Goal: Use online tool/utility: Utilize a website feature to perform a specific function

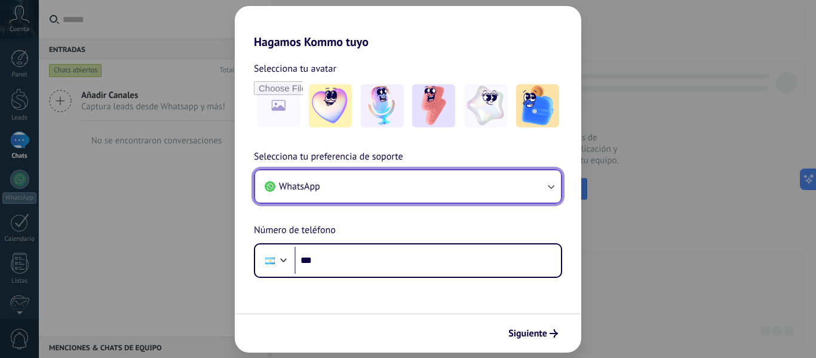
click at [447, 189] on button "WhatsApp" at bounding box center [408, 186] width 306 height 32
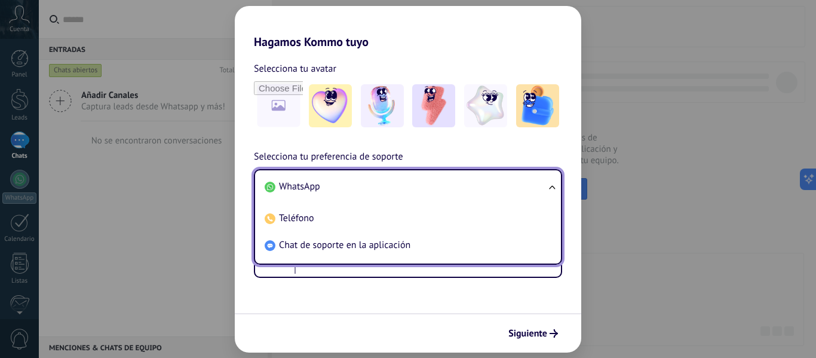
click at [710, 164] on div "Hagamos Kommo tuyo Selecciona tu avatar Selecciona tu preferencia de soporte Wh…" at bounding box center [408, 179] width 816 height 358
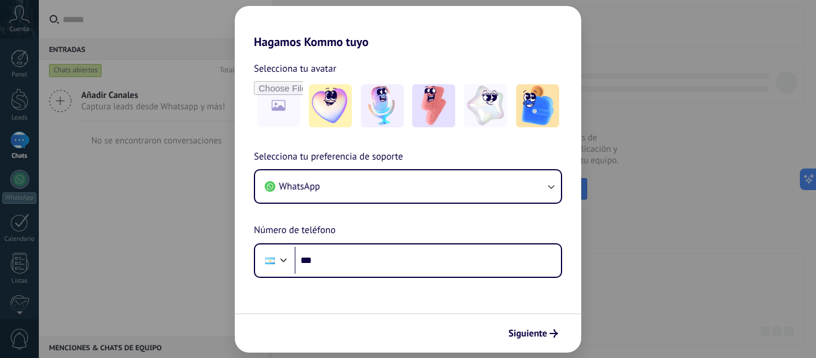
click at [710, 164] on div "Hagamos Kommo tuyo Selecciona tu avatar Selecciona tu preferencia de soporte Wh…" at bounding box center [408, 179] width 816 height 358
click at [532, 336] on span "Siguiente" at bounding box center [527, 333] width 39 height 8
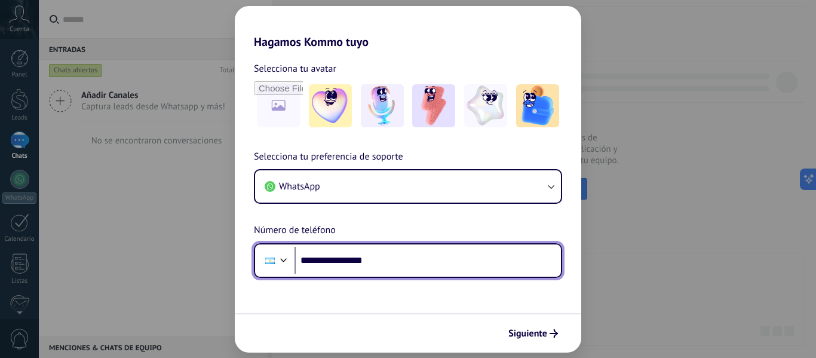
type input "**********"
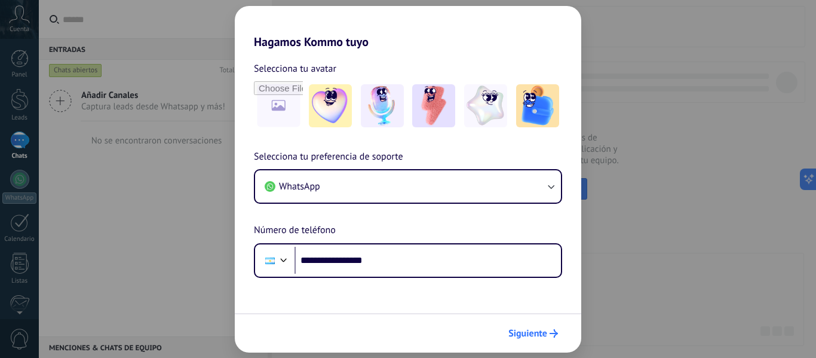
click at [539, 334] on span "Siguiente" at bounding box center [527, 333] width 39 height 8
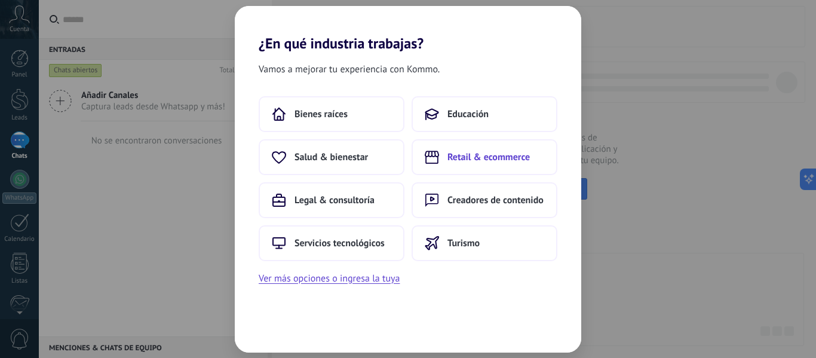
click at [515, 158] on span "Retail & ecommerce" at bounding box center [488, 157] width 82 height 12
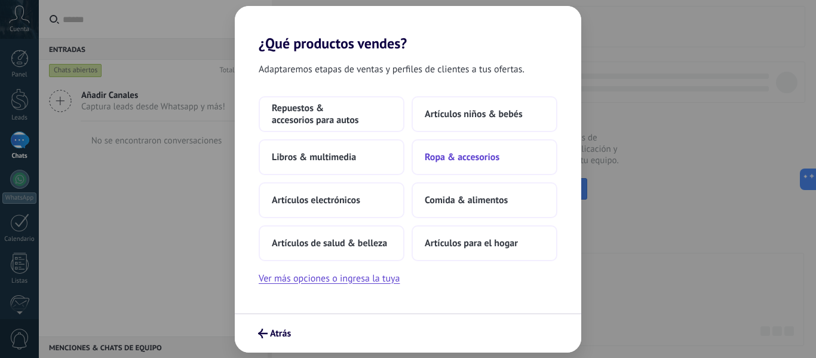
click at [507, 149] on button "Ropa & accesorios" at bounding box center [484, 157] width 146 height 36
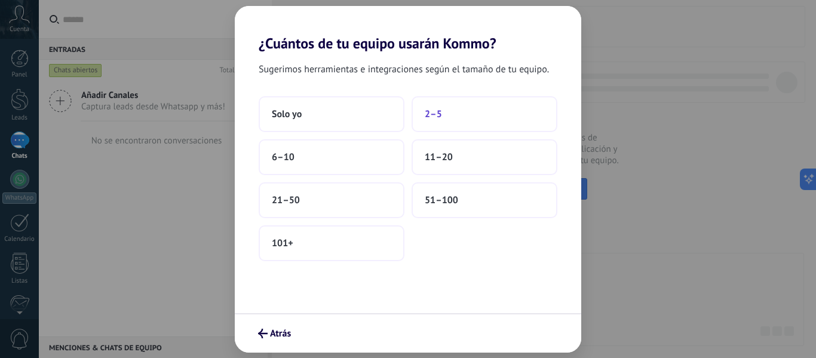
click at [442, 122] on button "2–5" at bounding box center [484, 114] width 146 height 36
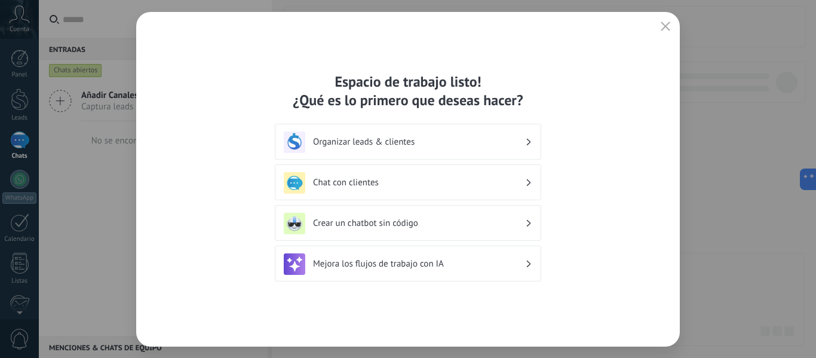
click at [446, 134] on div "Organizar leads & clientes" at bounding box center [408, 142] width 248 height 22
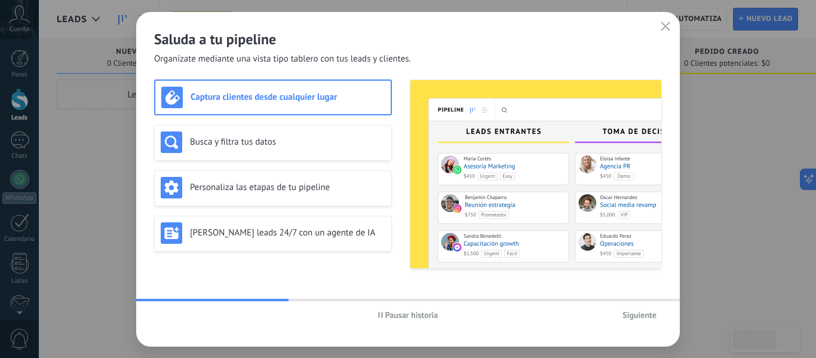
click at [646, 325] on div "Pausar historia Siguiente" at bounding box center [407, 314] width 543 height 27
click at [644, 313] on span "Siguiente" at bounding box center [639, 315] width 34 height 8
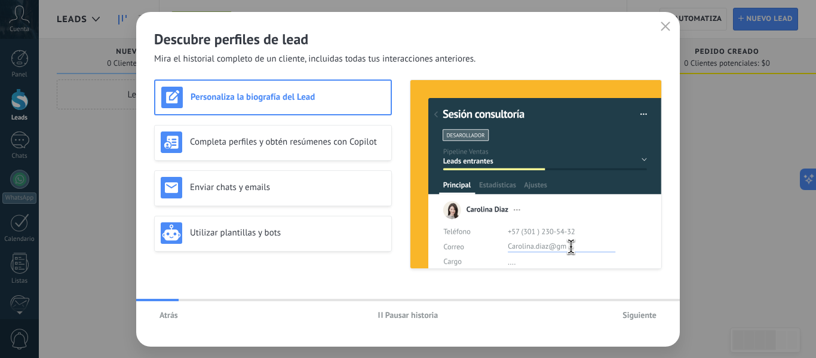
click at [644, 314] on span "Siguiente" at bounding box center [639, 315] width 34 height 8
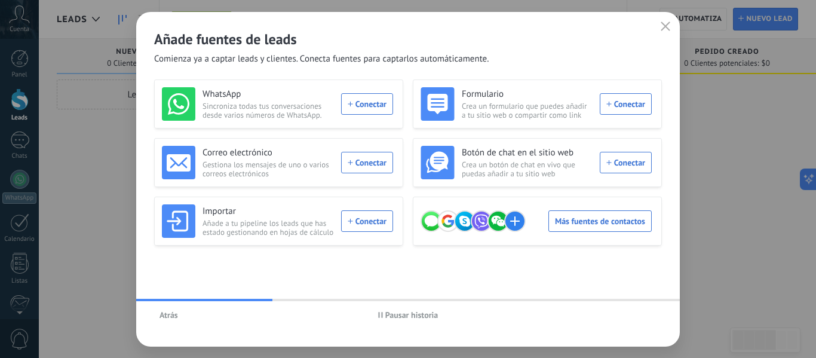
click at [664, 36] on div "Añade fuentes de leads Comienza ya a captar leads y clientes. Conecta fuentes p…" at bounding box center [407, 38] width 543 height 53
click at [672, 30] on button "button" at bounding box center [666, 27] width 16 height 17
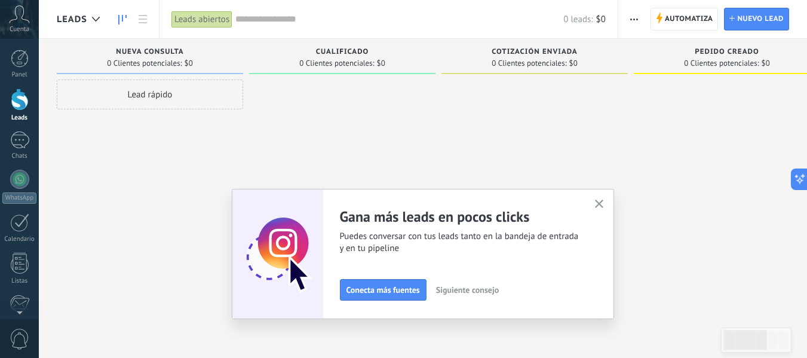
scroll to position [139, 0]
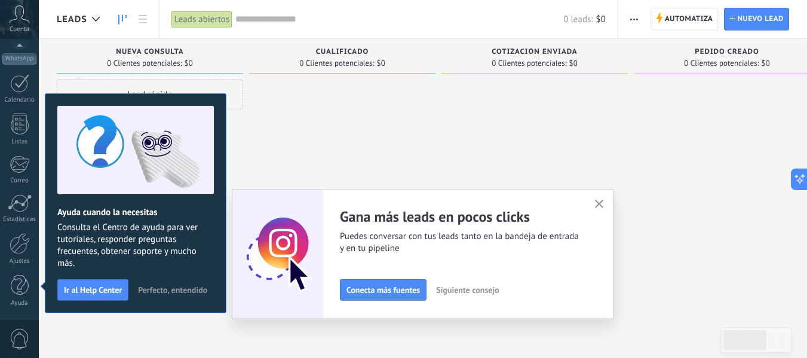
click at [601, 201] on icon "button" at bounding box center [599, 203] width 9 height 9
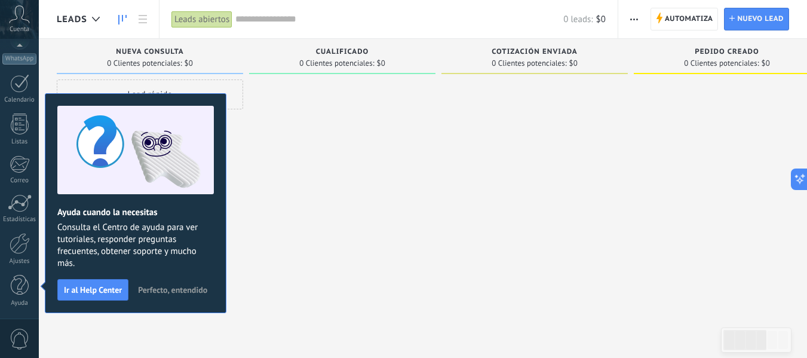
click at [155, 290] on span "Perfecto, entendido" at bounding box center [172, 289] width 69 height 8
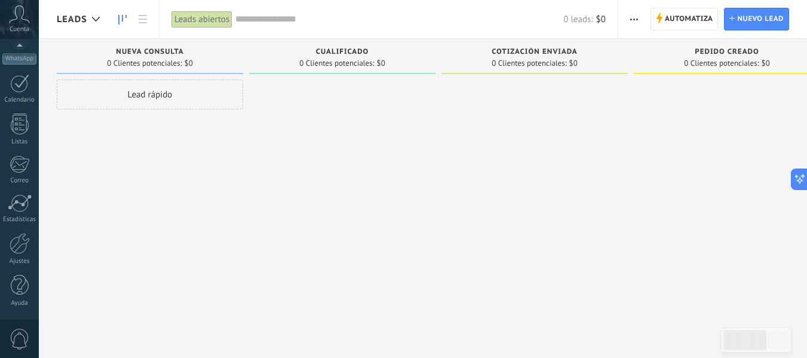
click at [202, 97] on div "Lead rápido" at bounding box center [150, 94] width 186 height 30
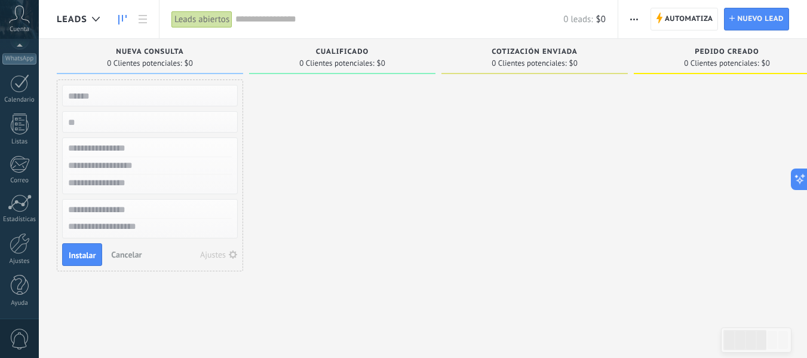
click at [220, 255] on div "Ajustes" at bounding box center [213, 254] width 26 height 8
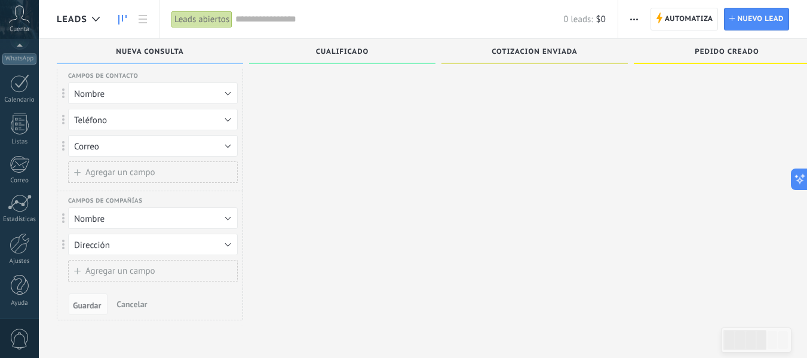
scroll to position [0, 0]
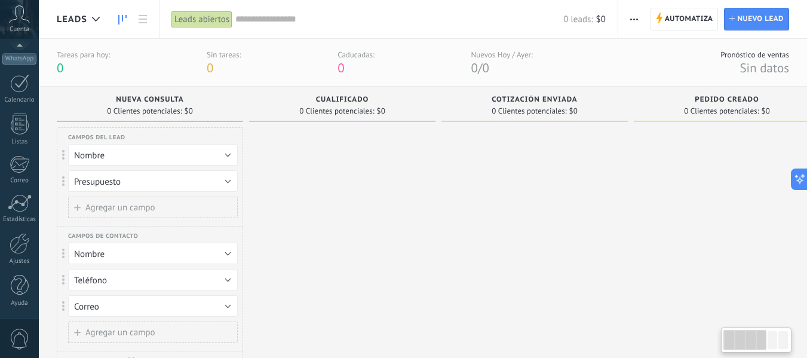
click at [182, 113] on div "0 Clientes potenciales: $0" at bounding box center [149, 111] width 85 height 7
click at [149, 113] on span "0 Clientes potenciales:" at bounding box center [144, 111] width 75 height 7
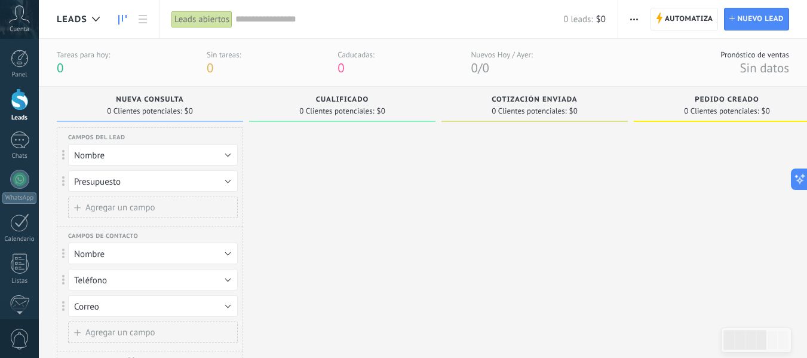
click at [22, 109] on div at bounding box center [20, 99] width 18 height 22
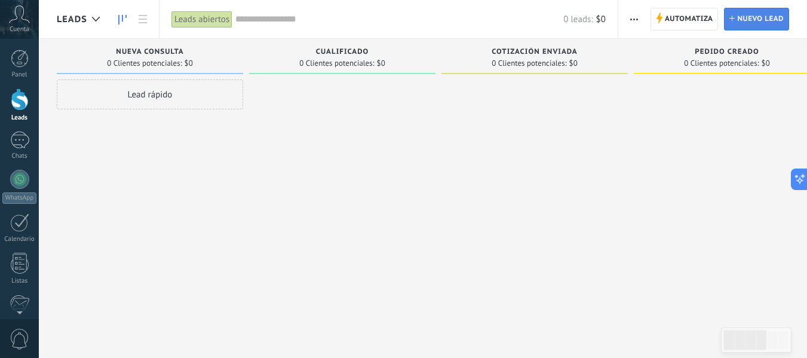
click at [761, 22] on span "Nuevo lead" at bounding box center [760, 19] width 47 height 22
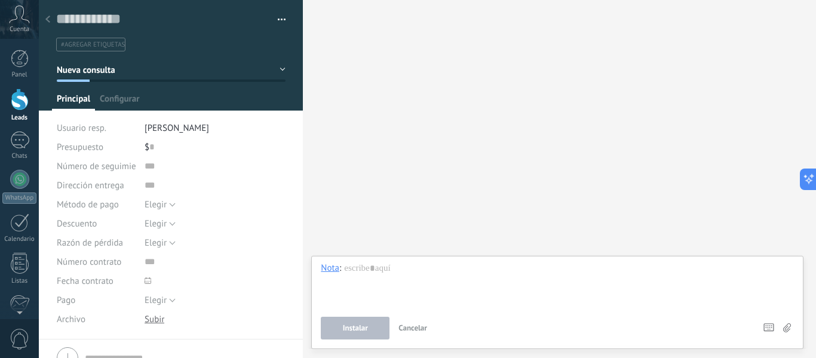
click at [47, 17] on icon at bounding box center [47, 19] width 5 height 7
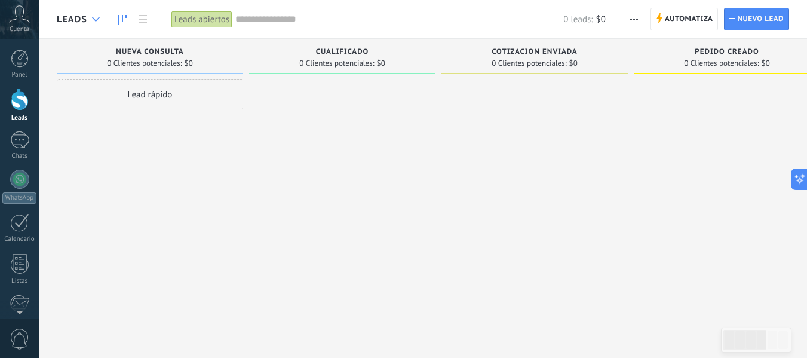
click at [94, 22] on div at bounding box center [96, 19] width 20 height 23
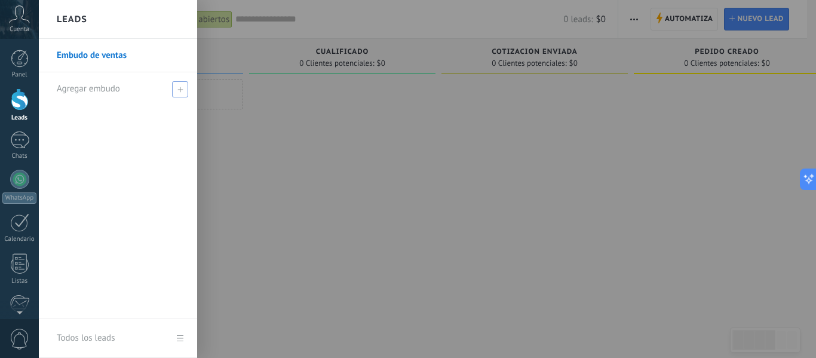
click at [184, 91] on span at bounding box center [180, 89] width 16 height 16
click at [184, 91] on span at bounding box center [181, 89] width 11 height 8
click at [109, 60] on link "Embudo de ventas" at bounding box center [121, 55] width 128 height 33
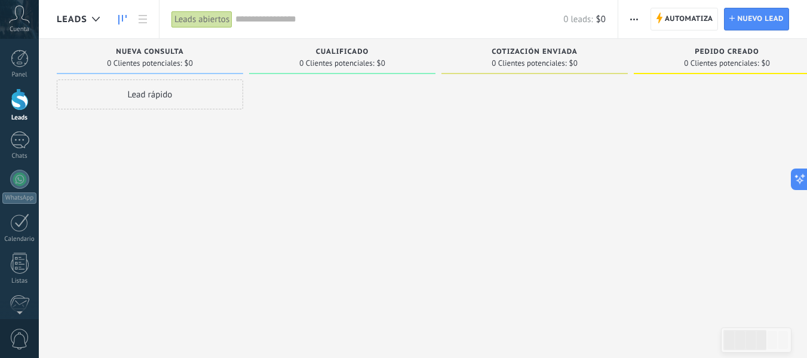
click at [205, 195] on div "Lead rápido" at bounding box center [150, 180] width 186 height 202
click at [637, 22] on span "button" at bounding box center [634, 19] width 8 height 23
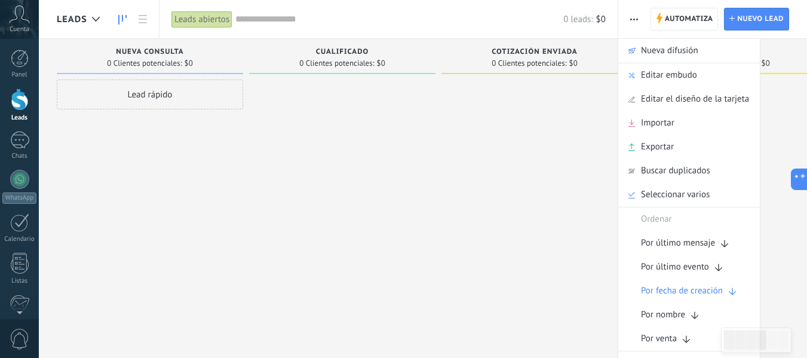
click at [342, 156] on div at bounding box center [342, 180] width 186 height 202
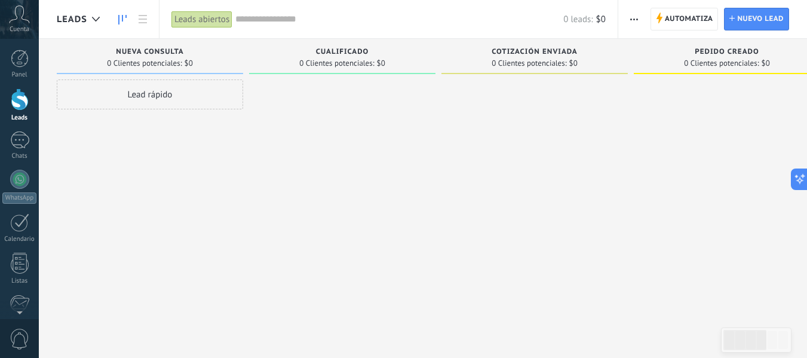
click at [210, 20] on div "Leads abiertos" at bounding box center [201, 19] width 61 height 17
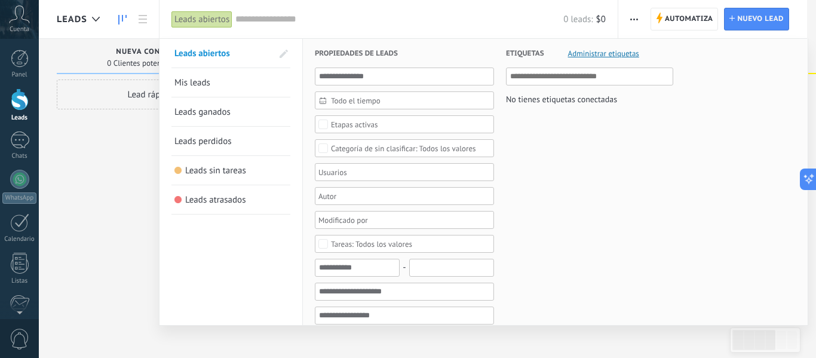
click at [210, 76] on link "Mis leads" at bounding box center [230, 82] width 113 height 29
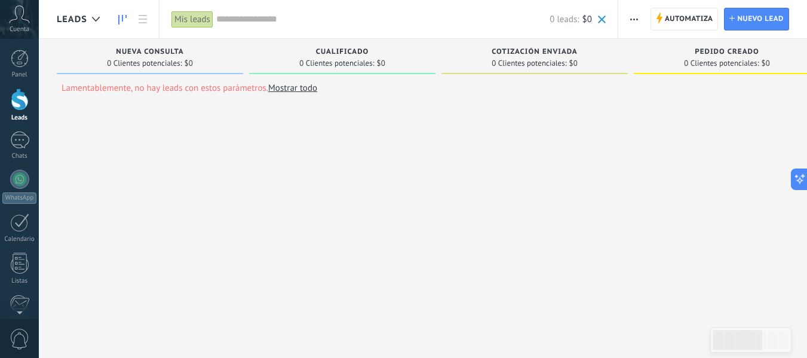
click at [163, 63] on span "0 Clientes potenciales:" at bounding box center [144, 63] width 75 height 7
click at [147, 13] on link at bounding box center [143, 19] width 20 height 23
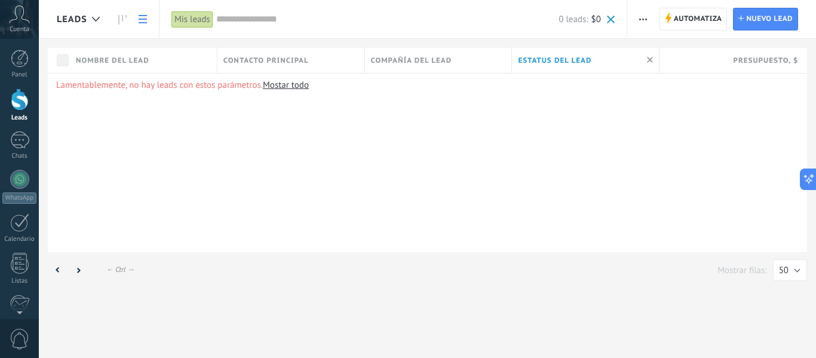
click at [147, 14] on link at bounding box center [143, 19] width 20 height 23
click at [214, 23] on div "Mis leads" at bounding box center [193, 19] width 45 height 38
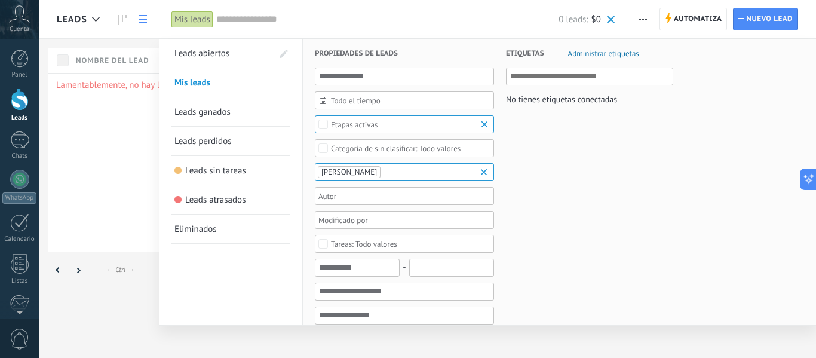
click at [237, 62] on link "Leads abiertos" at bounding box center [223, 53] width 98 height 29
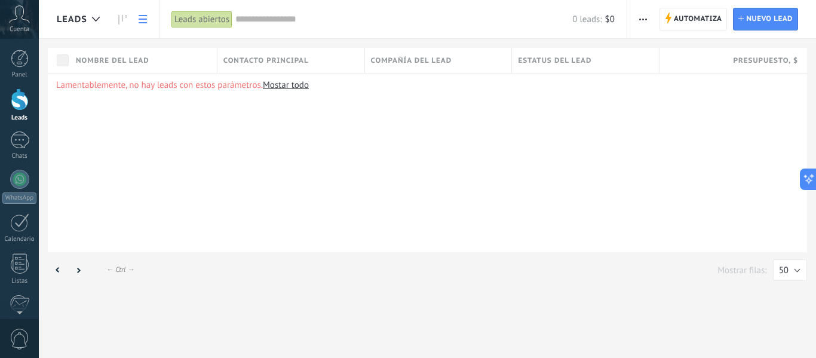
click at [14, 113] on link "Leads" at bounding box center [19, 104] width 39 height 33
click at [758, 22] on span "Nuevo lead" at bounding box center [769, 19] width 47 height 22
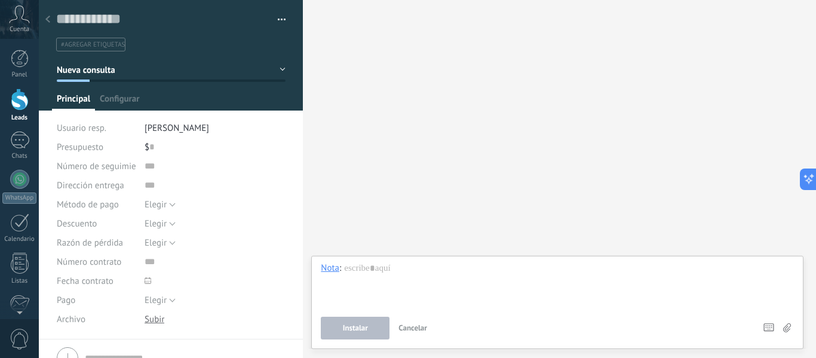
click at [47, 22] on icon at bounding box center [47, 19] width 5 height 7
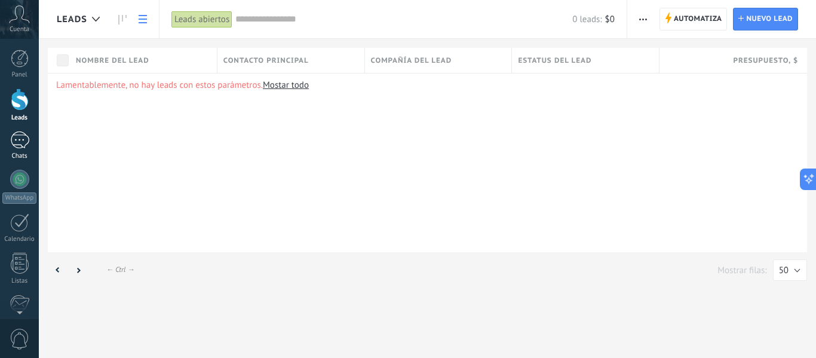
click at [11, 138] on div at bounding box center [19, 139] width 19 height 17
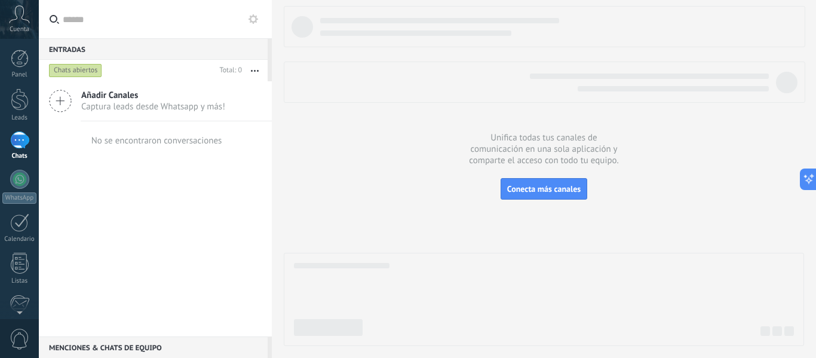
click at [138, 105] on span "Captura leads desde Whatsapp y más!" at bounding box center [153, 106] width 144 height 11
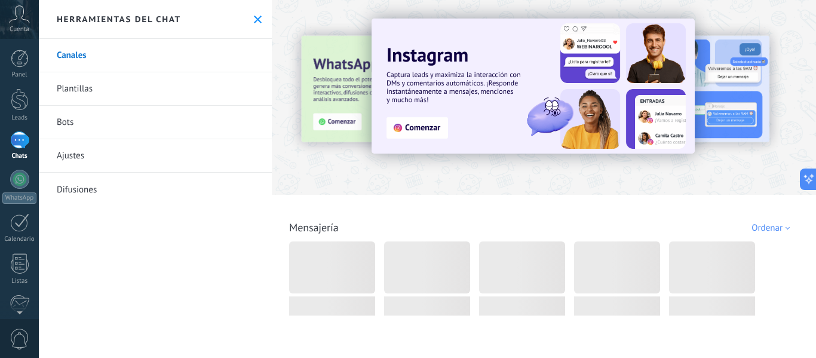
click at [133, 130] on link "Bots" at bounding box center [155, 122] width 233 height 33
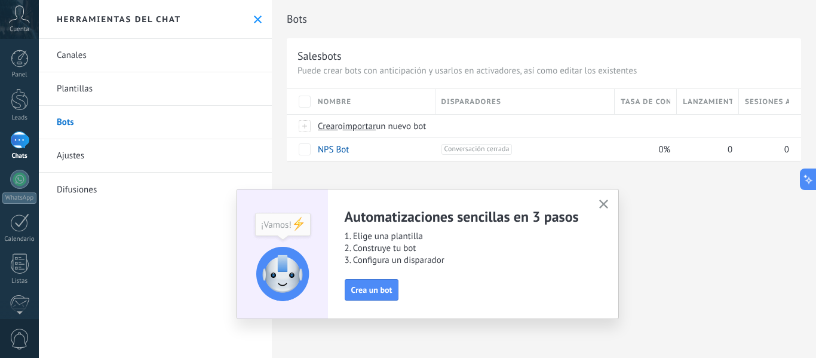
click at [606, 205] on icon "button" at bounding box center [603, 203] width 9 height 9
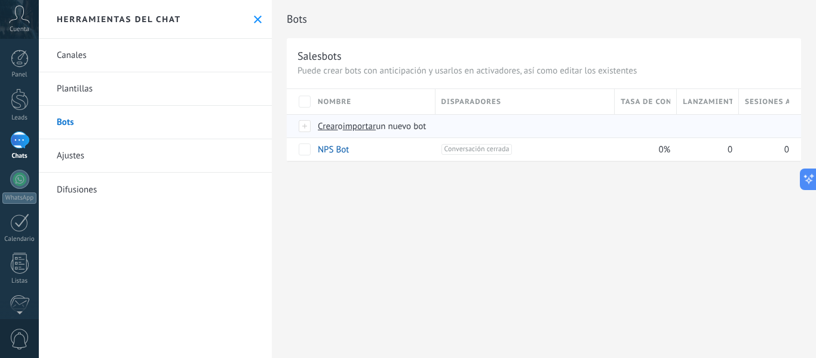
click at [327, 131] on span "Crear" at bounding box center [328, 126] width 20 height 11
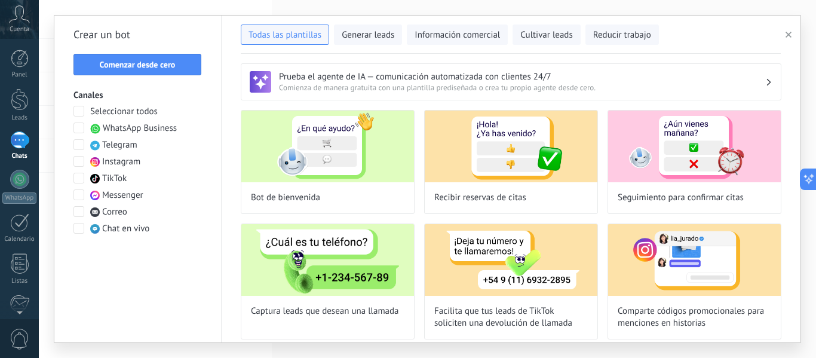
click at [75, 164] on span at bounding box center [78, 161] width 11 height 11
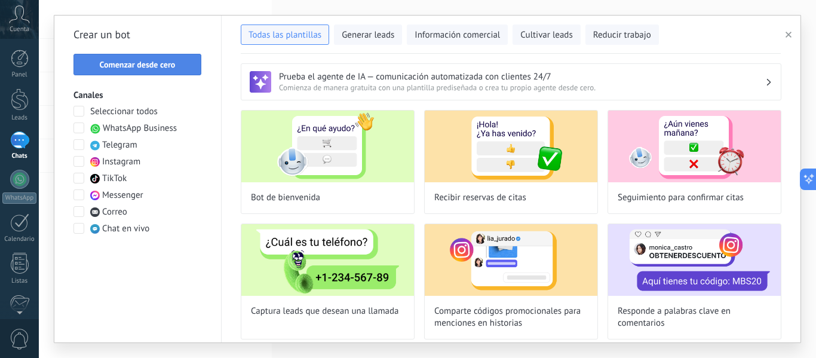
click at [136, 65] on span "Comenzar desde cero" at bounding box center [138, 64] width 76 height 8
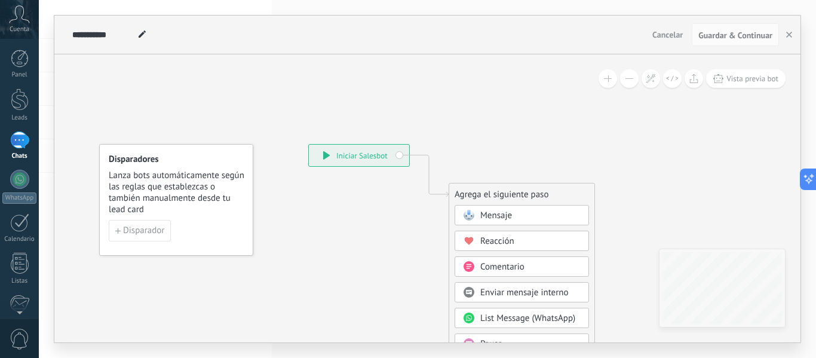
click at [143, 37] on icon at bounding box center [142, 33] width 7 height 7
click at [131, 32] on input "**********" at bounding box center [103, 35] width 62 height 10
type input "**********"
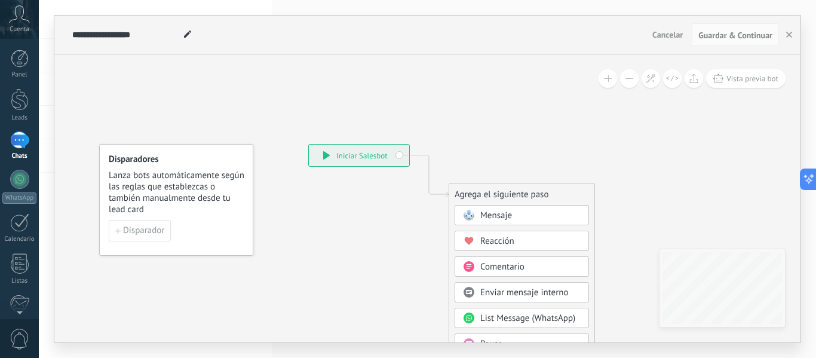
click at [280, 230] on icon at bounding box center [411, 360] width 803 height 1030
click at [156, 226] on span "Disparador" at bounding box center [143, 230] width 41 height 8
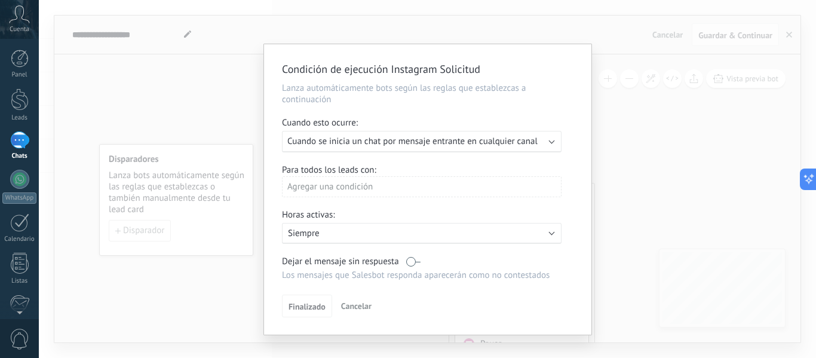
click at [478, 146] on span "Cuando se inicia un chat por mensaje entrante en cualquier canal" at bounding box center [412, 141] width 250 height 11
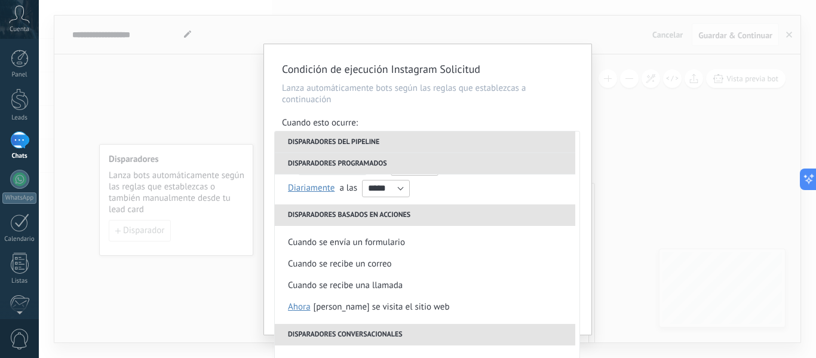
scroll to position [174, 0]
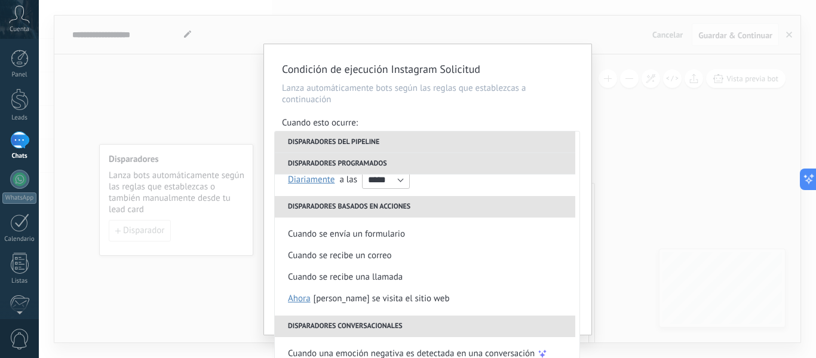
click at [631, 178] on div "Condición de ejecución Instagram Solicitud Lanza automáticamente bots según las…" at bounding box center [427, 179] width 777 height 358
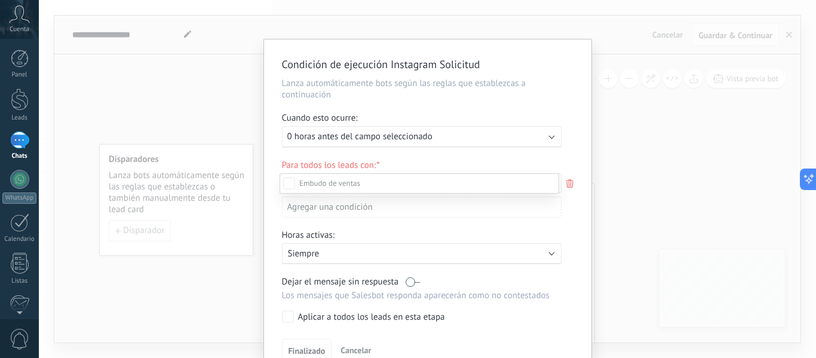
scroll to position [0, 0]
click at [520, 146] on div at bounding box center [427, 179] width 777 height 358
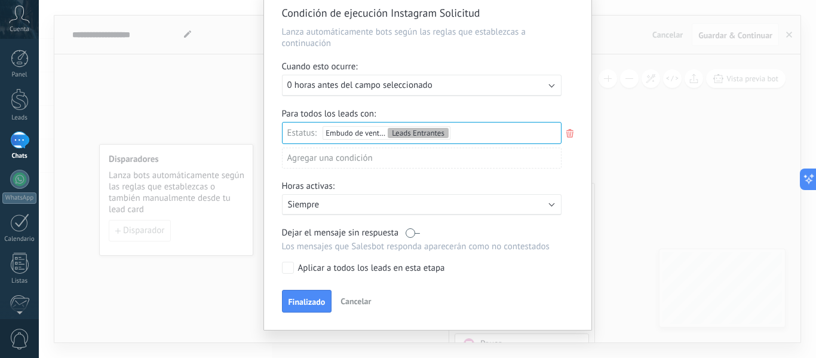
scroll to position [52, 0]
click at [315, 296] on button "Finalizado" at bounding box center [307, 300] width 50 height 23
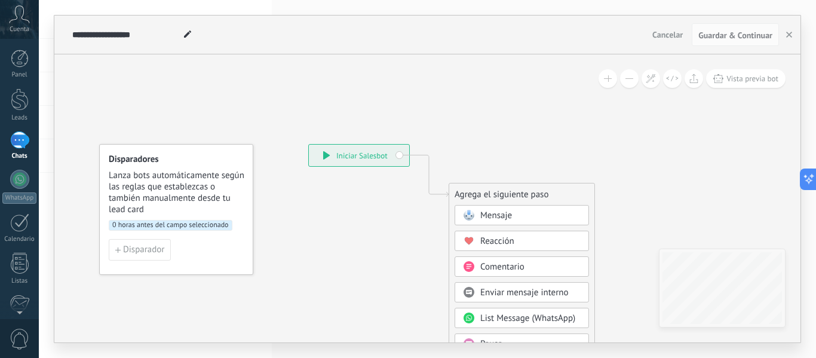
scroll to position [0, 0]
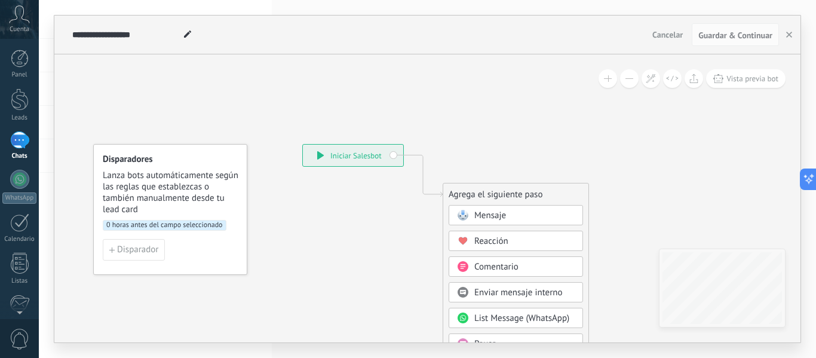
click at [370, 154] on div "**********" at bounding box center [353, 156] width 100 height 22
click at [391, 155] on div "**********" at bounding box center [353, 156] width 100 height 22
click at [350, 154] on div "**********" at bounding box center [353, 156] width 100 height 22
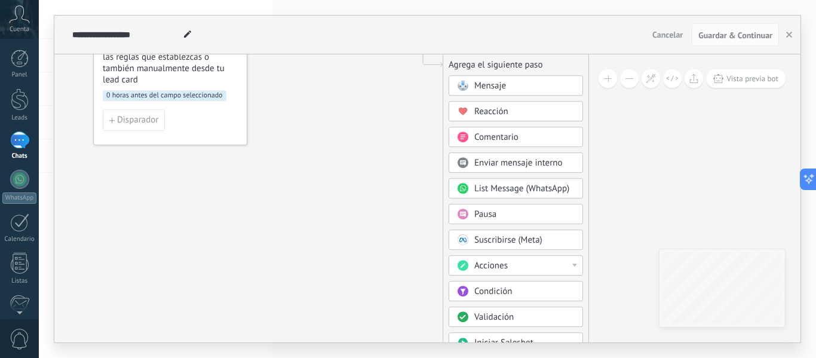
click at [526, 267] on div "Acciones" at bounding box center [524, 266] width 100 height 12
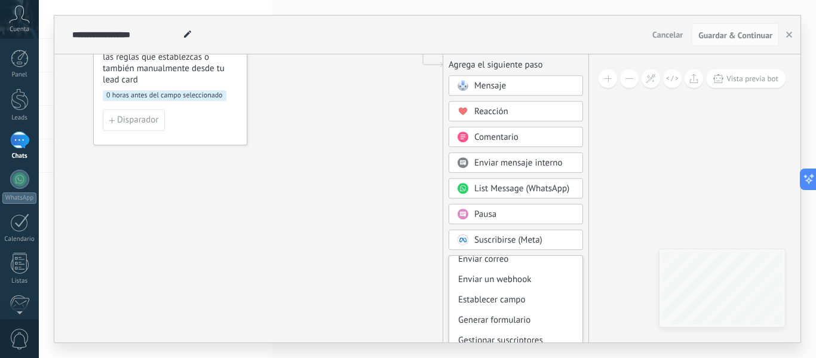
scroll to position [192, 0]
click at [595, 253] on icon at bounding box center [405, 231] width 803 height 1030
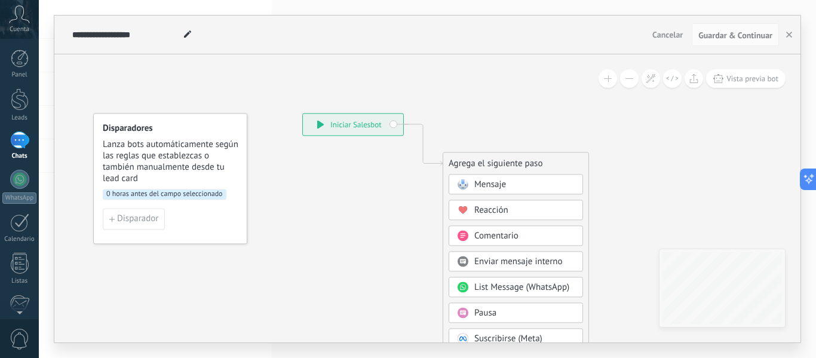
click at [557, 188] on div "Mensaje" at bounding box center [524, 185] width 100 height 12
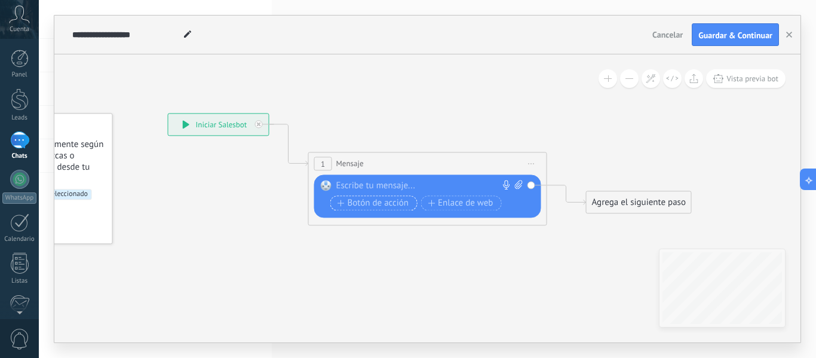
click at [382, 202] on span "Botón de acción" at bounding box center [373, 203] width 72 height 10
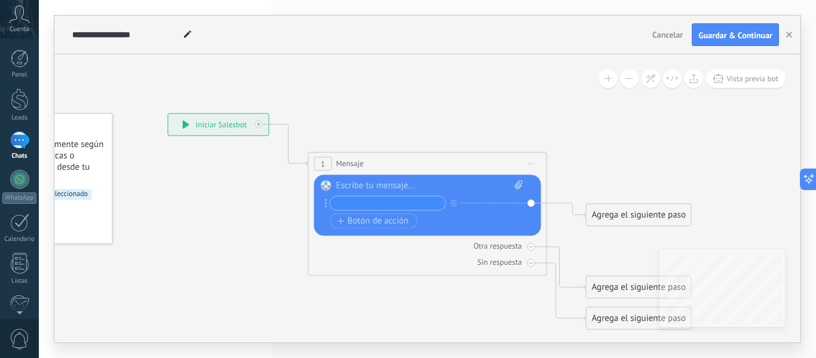
click at [388, 191] on div at bounding box center [429, 186] width 187 height 12
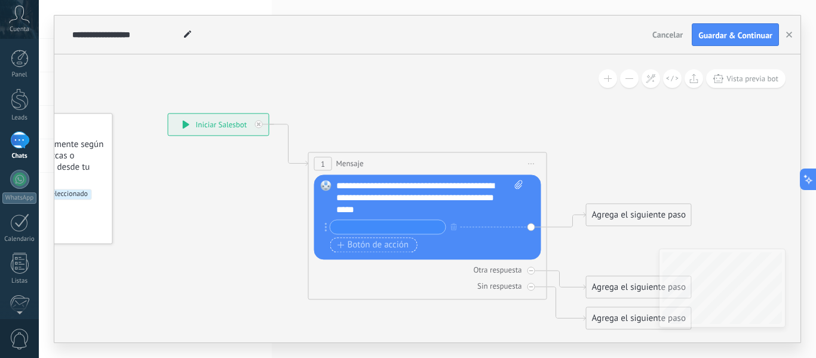
click at [357, 246] on span "Botón de acción" at bounding box center [373, 245] width 72 height 10
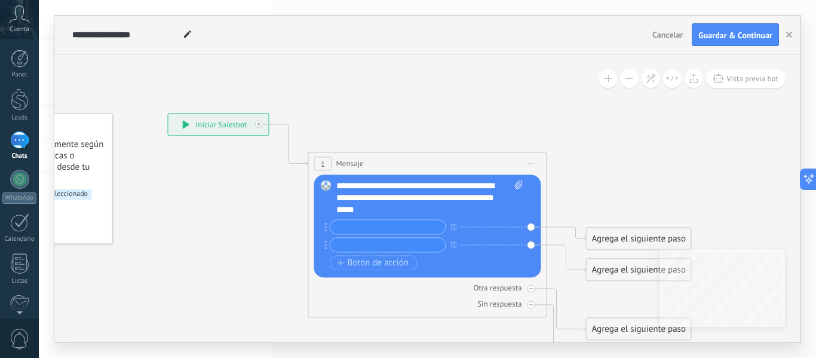
click at [374, 228] on input "text" at bounding box center [387, 227] width 115 height 14
type input "*********"
click at [371, 245] on input "text" at bounding box center [387, 245] width 115 height 14
type input "**********"
click at [658, 183] on icon at bounding box center [409, 241] width 1080 height 855
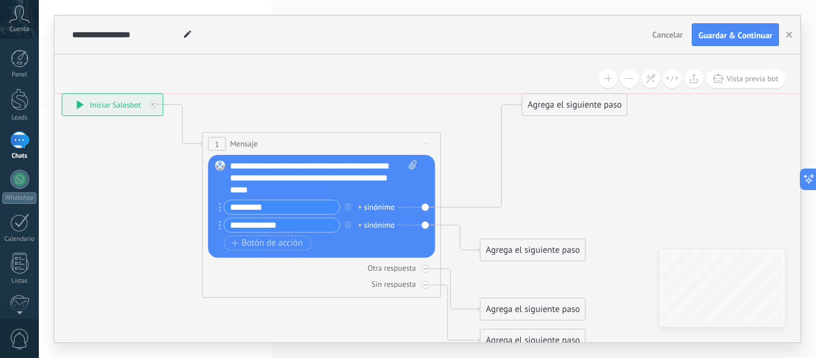
drag, startPoint x: 555, startPoint y: 217, endPoint x: 597, endPoint y: 102, distance: 122.4
click at [597, 102] on div "Agrega el siguiente paso" at bounding box center [574, 105] width 105 height 20
click at [658, 287] on div "**********" at bounding box center [427, 198] width 746 height 288
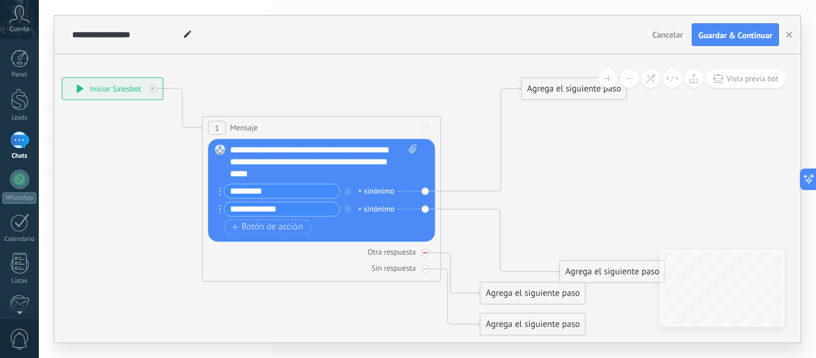
click at [426, 255] on div at bounding box center [425, 252] width 8 height 8
click at [439, 116] on div "1 Mensaje ******* (a): Todos los contactos - canales seleccionados Todos los co…" at bounding box center [321, 198] width 239 height 165
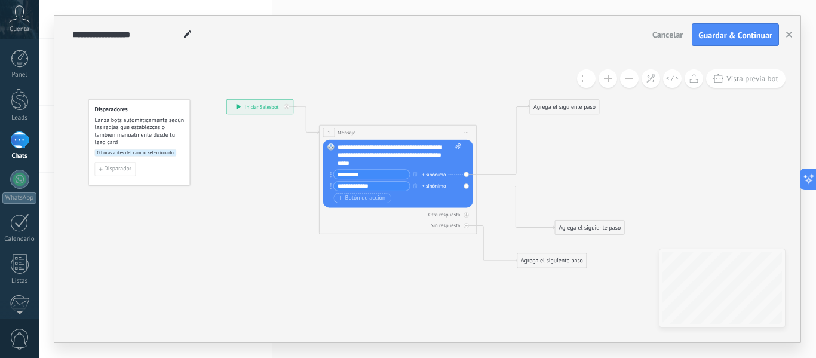
drag, startPoint x: 546, startPoint y: 265, endPoint x: 561, endPoint y: 263, distance: 15.0
click at [561, 263] on div "Agrega el siguiente paso" at bounding box center [551, 260] width 69 height 13
click at [560, 263] on div "Agrega el siguiente paso" at bounding box center [549, 260] width 69 height 13
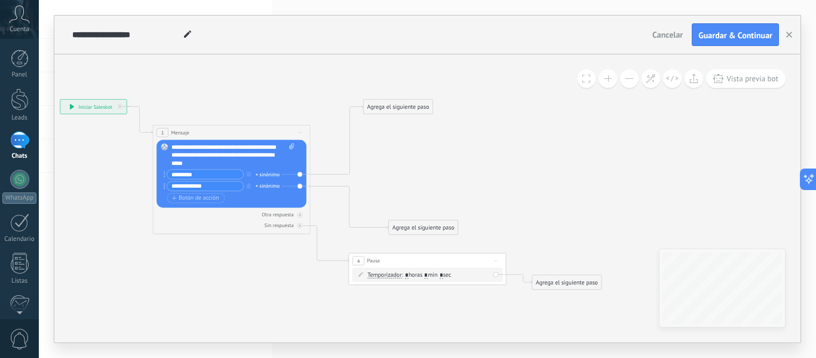
click at [358, 258] on span "4" at bounding box center [358, 260] width 3 height 7
click at [370, 260] on span "Pausa" at bounding box center [373, 261] width 13 height 8
click at [495, 262] on span "Iniciar vista previa aquí Cambiar nombre Duplicar [GEOGRAPHIC_DATA]" at bounding box center [496, 260] width 13 height 11
click at [407, 318] on icon at bounding box center [317, 194] width 909 height 585
click at [428, 275] on input "*" at bounding box center [426, 275] width 4 height 7
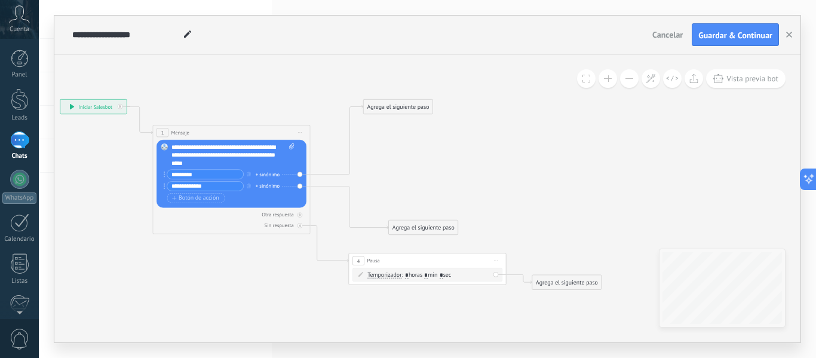
click at [410, 276] on span ": * horas * min * sec" at bounding box center [426, 275] width 50 height 8
click at [408, 274] on input "*" at bounding box center [407, 275] width 4 height 7
type input "*"
click at [504, 302] on icon at bounding box center [317, 194] width 909 height 585
click at [554, 275] on div "Agrega el siguiente paso Mensaje Mensaje Mensaje Reacción Comentario Enviar men…" at bounding box center [567, 282] width 70 height 15
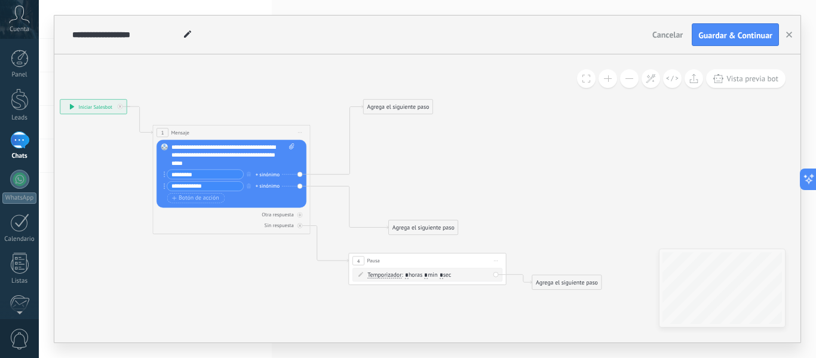
click at [554, 282] on div "Agrega el siguiente paso" at bounding box center [566, 282] width 69 height 13
click at [576, 295] on div "Mensaje" at bounding box center [585, 296] width 66 height 8
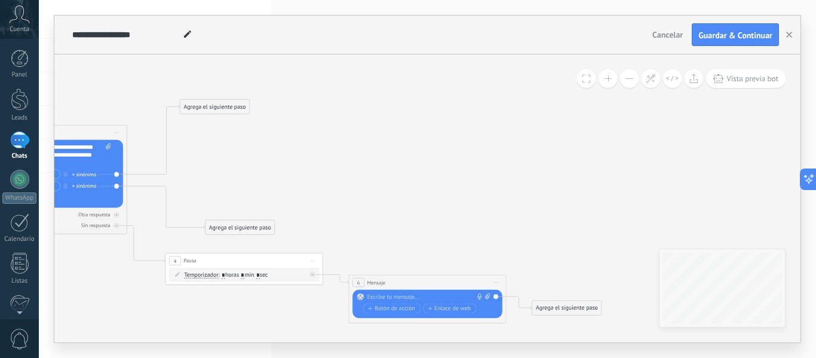
click at [430, 295] on div at bounding box center [425, 297] width 117 height 8
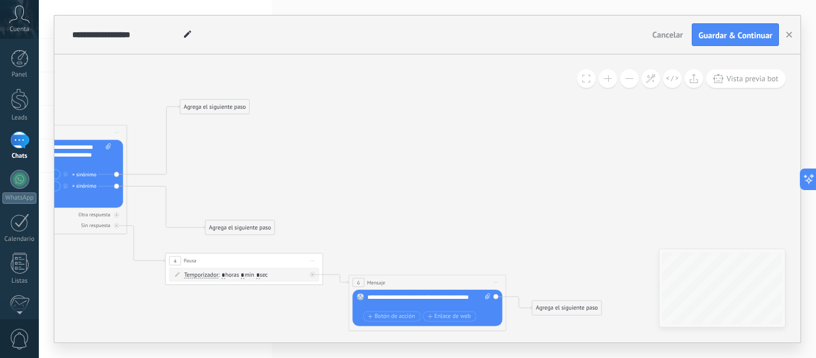
click at [624, 219] on icon at bounding box center [225, 211] width 1092 height 618
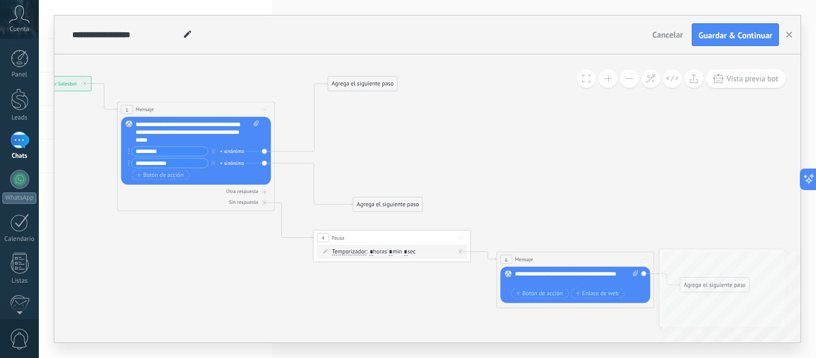
click at [474, 165] on icon at bounding box center [373, 188] width 1092 height 618
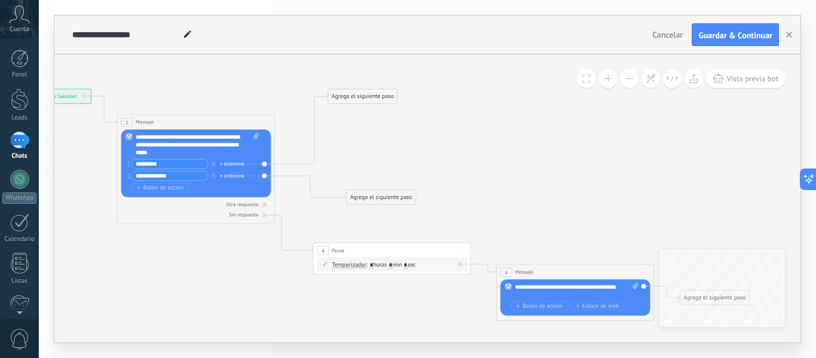
drag, startPoint x: 394, startPoint y: 221, endPoint x: 387, endPoint y: 202, distance: 20.2
click at [387, 202] on div "Agrega el siguiente paso" at bounding box center [380, 197] width 69 height 13
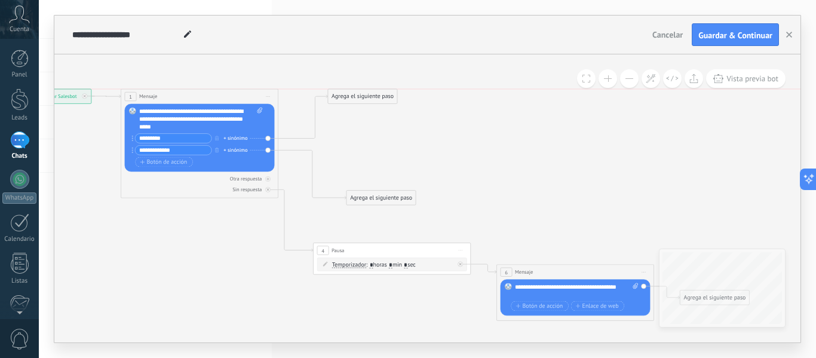
drag, startPoint x: 227, startPoint y: 122, endPoint x: 231, endPoint y: 94, distance: 27.8
click at [231, 94] on div "1 Mensaje ******* (a): Todos los contactos - canales seleccionados Todos los co…" at bounding box center [199, 96] width 157 height 14
click at [423, 153] on icon at bounding box center [373, 205] width 1092 height 626
click at [356, 101] on div "Agrega el siguiente paso" at bounding box center [359, 96] width 69 height 13
click at [414, 155] on icon at bounding box center [373, 205] width 1092 height 626
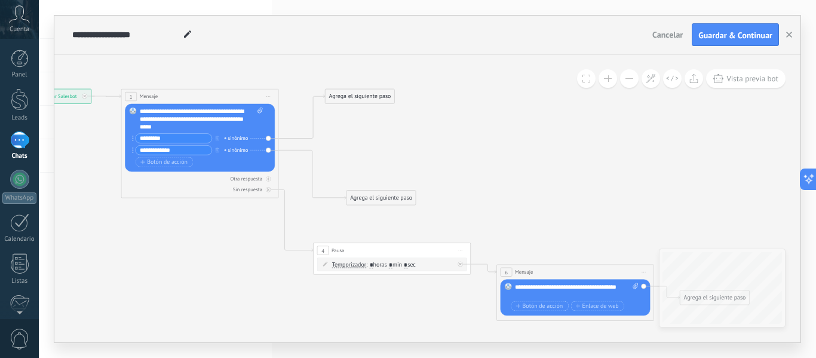
click at [367, 88] on icon at bounding box center [373, 205] width 1092 height 626
click at [367, 93] on div "Agrega el siguiente paso" at bounding box center [359, 96] width 69 height 13
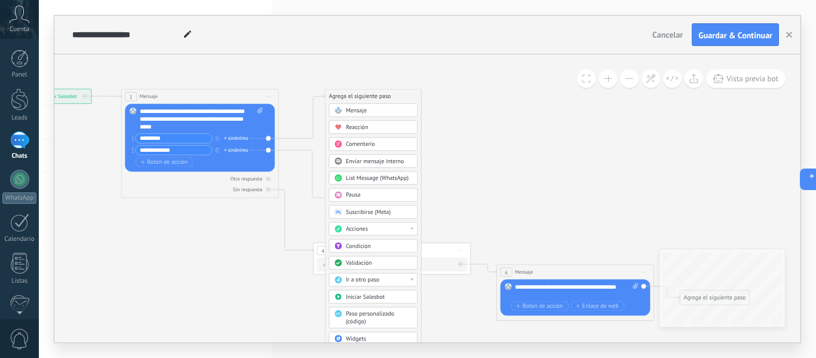
click at [387, 115] on div "Mensaje" at bounding box center [373, 109] width 89 height 13
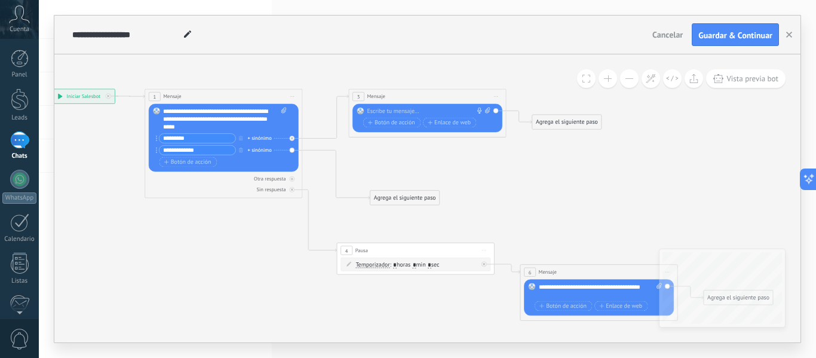
click at [387, 115] on div at bounding box center [425, 112] width 117 height 8
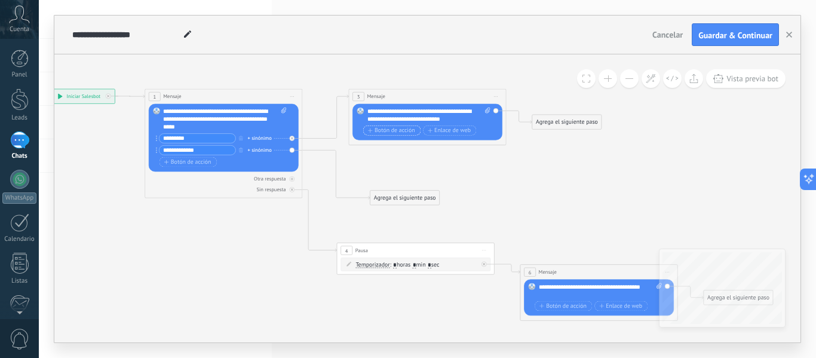
click at [400, 130] on span "Botón de acción" at bounding box center [391, 130] width 47 height 7
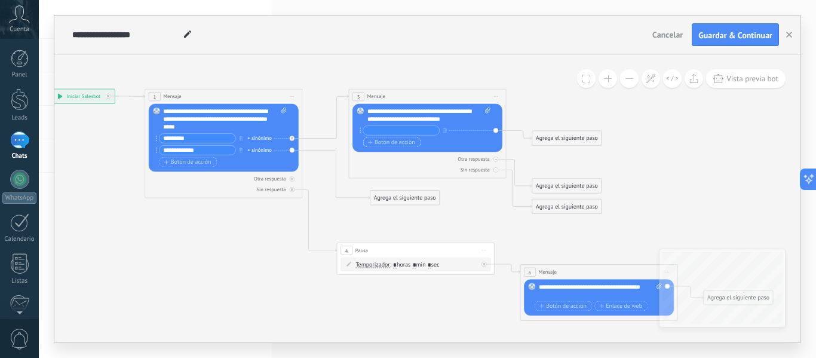
click at [385, 146] on button "Botón de acción" at bounding box center [391, 142] width 57 height 10
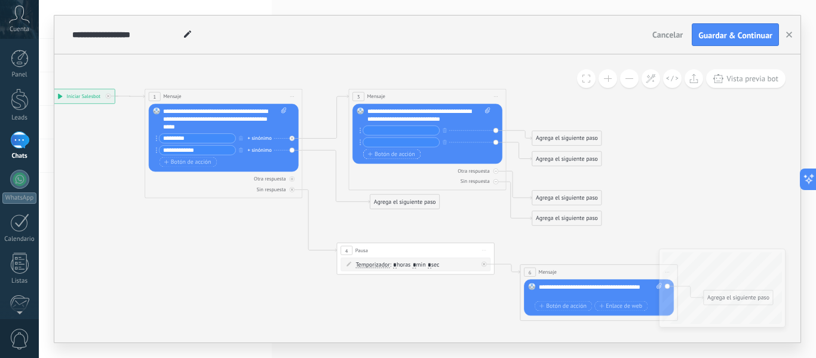
click at [391, 156] on span "Botón de acción" at bounding box center [391, 154] width 47 height 7
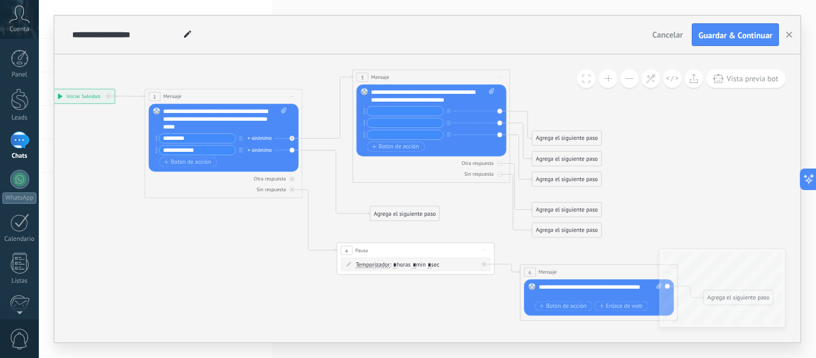
drag, startPoint x: 466, startPoint y: 94, endPoint x: 471, endPoint y: 75, distance: 19.0
click at [471, 75] on div "3 Mensaje ******* (a): Todos los contactos - canales seleccionados Todos los co…" at bounding box center [431, 77] width 157 height 14
click at [294, 177] on icon at bounding box center [292, 179] width 4 height 4
click at [500, 173] on div at bounding box center [499, 175] width 5 height 5
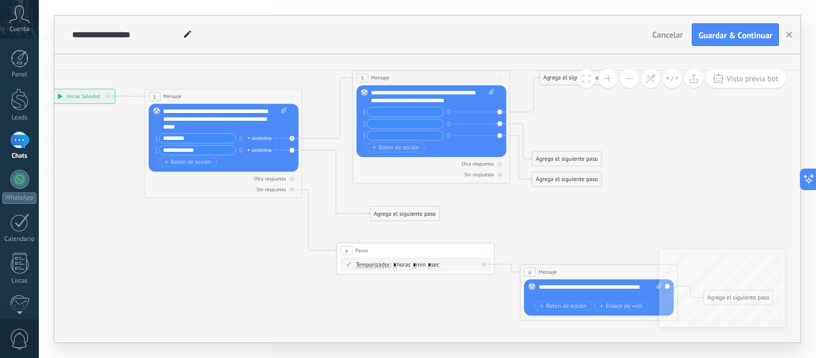
drag, startPoint x: 563, startPoint y: 134, endPoint x: 571, endPoint y: 72, distance: 62.6
click at [571, 72] on div "Agrega el siguiente paso" at bounding box center [574, 78] width 69 height 13
drag, startPoint x: 571, startPoint y: 156, endPoint x: 595, endPoint y: 121, distance: 42.9
click at [595, 121] on div "Agrega el siguiente paso" at bounding box center [591, 124] width 69 height 13
drag, startPoint x: 588, startPoint y: 185, endPoint x: 612, endPoint y: 161, distance: 33.8
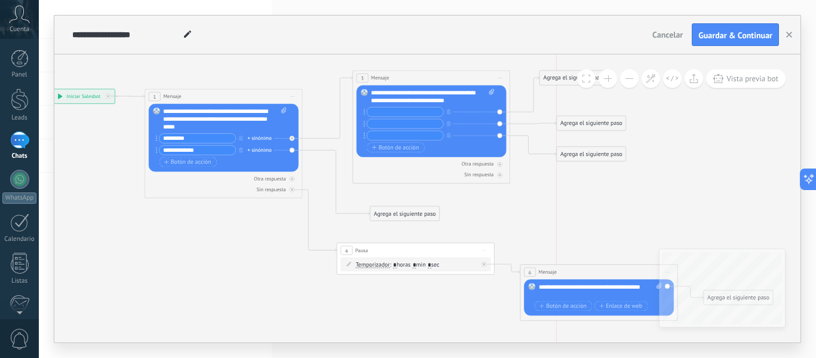
click at [612, 161] on div "Agrega el siguiente paso" at bounding box center [591, 154] width 69 height 13
click at [220, 125] on div "**********" at bounding box center [225, 120] width 124 height 24
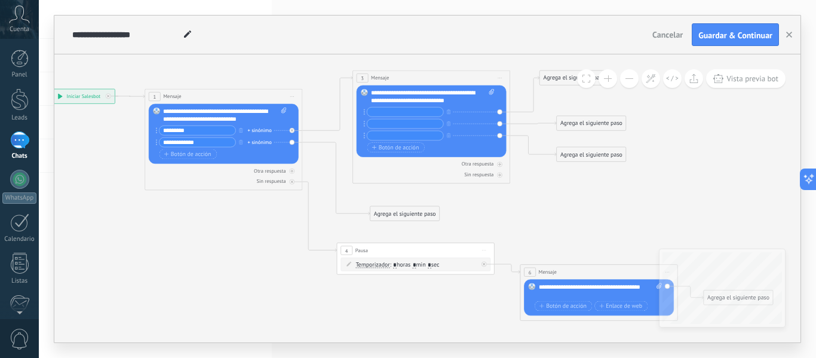
click at [251, 112] on div "**********" at bounding box center [225, 116] width 124 height 16
click at [250, 121] on div "**********" at bounding box center [225, 116] width 124 height 16
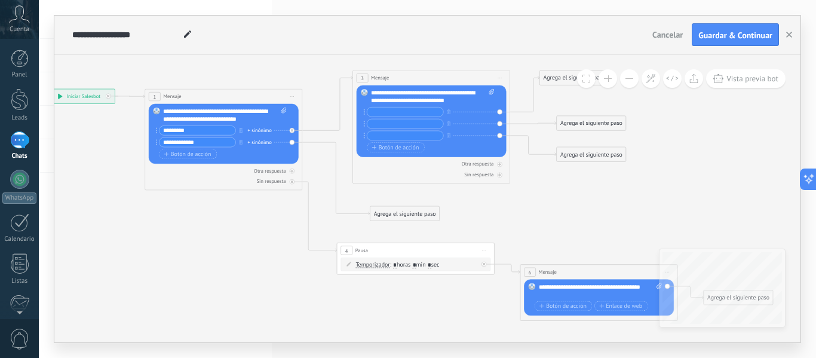
click at [247, 110] on div "**********" at bounding box center [225, 116] width 124 height 16
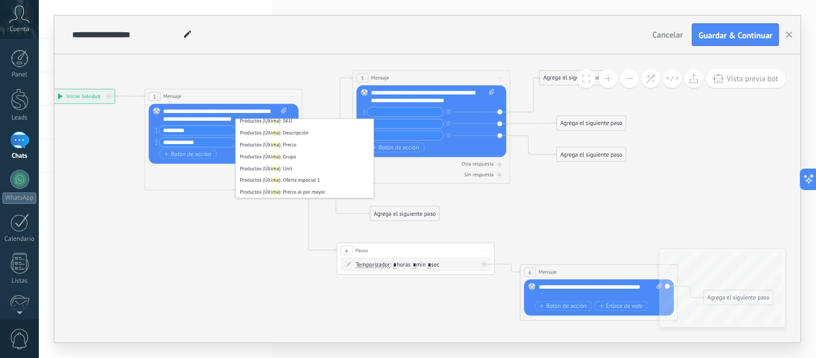
scroll to position [0, 0]
click at [251, 110] on div "**********" at bounding box center [225, 116] width 124 height 16
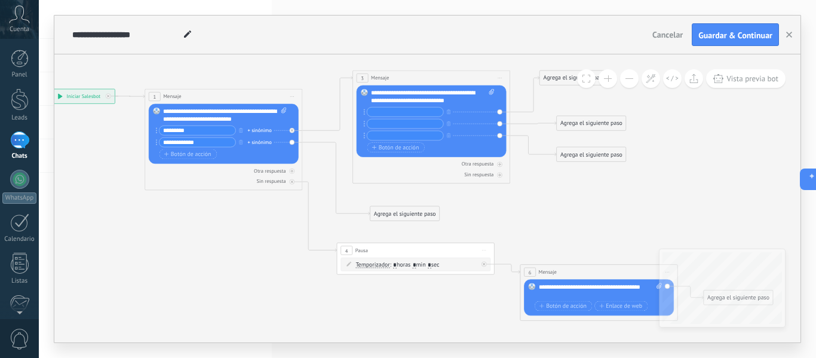
click at [221, 134] on input "*********" at bounding box center [197, 130] width 76 height 9
paste input "****"
type input "**********"
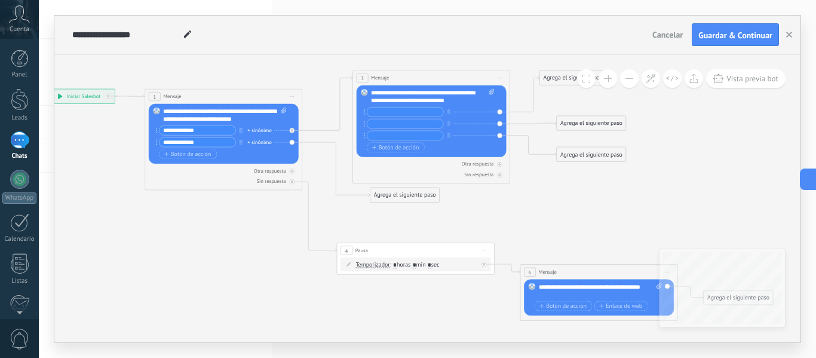
click at [189, 141] on input "**********" at bounding box center [197, 141] width 76 height 9
paste input "text"
type input "**********"
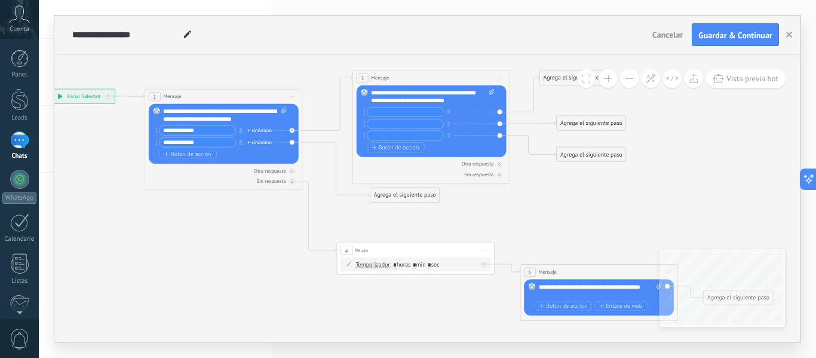
click at [238, 217] on icon at bounding box center [397, 195] width 1092 height 644
click at [456, 99] on div "**********" at bounding box center [433, 97] width 124 height 16
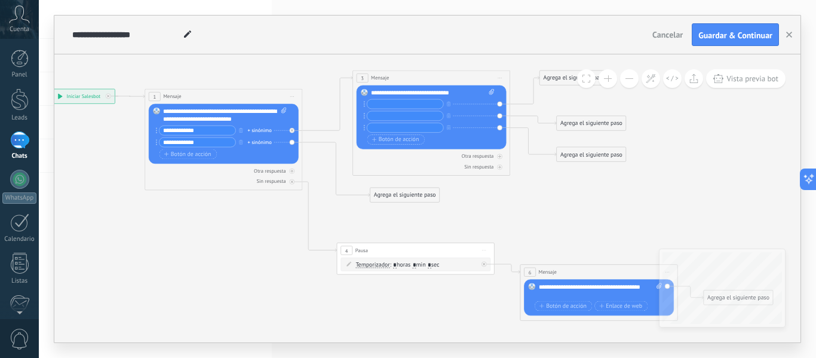
click at [429, 101] on input "text" at bounding box center [405, 103] width 76 height 9
click at [379, 105] on input "**********" at bounding box center [405, 103] width 76 height 9
click at [388, 106] on input "**********" at bounding box center [405, 103] width 76 height 9
type input "**********"
click at [444, 95] on div "**********" at bounding box center [433, 93] width 124 height 8
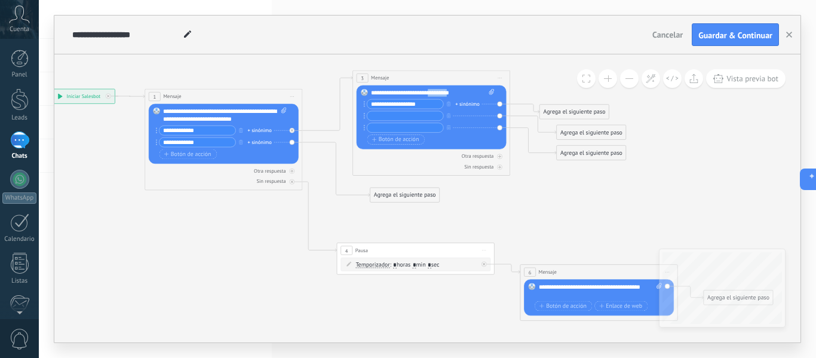
click at [444, 95] on div "**********" at bounding box center [433, 93] width 124 height 8
click at [447, 103] on icon "button" at bounding box center [449, 103] width 4 height 5
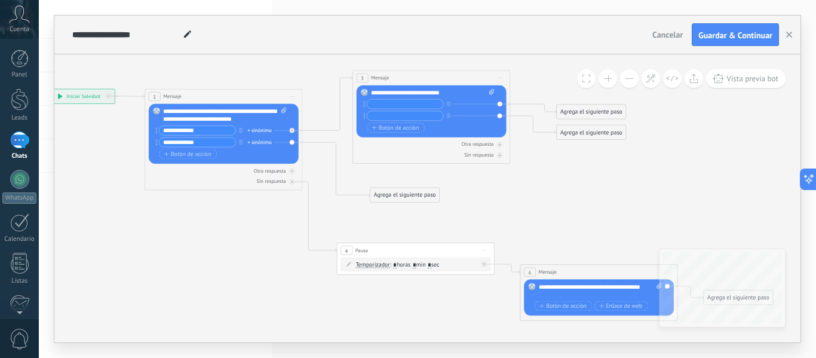
click at [427, 106] on input "text" at bounding box center [405, 103] width 76 height 9
type input "**********"
click at [403, 111] on input "text" at bounding box center [405, 115] width 76 height 9
type input "*"
click at [380, 117] on input "**********" at bounding box center [405, 115] width 76 height 9
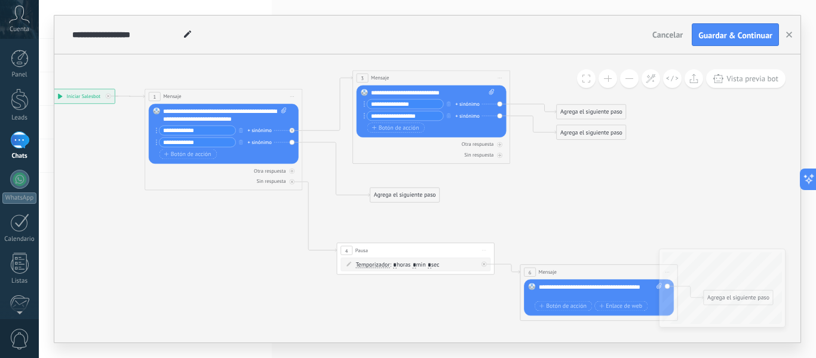
type input "**********"
click at [537, 214] on icon at bounding box center [397, 195] width 1092 height 644
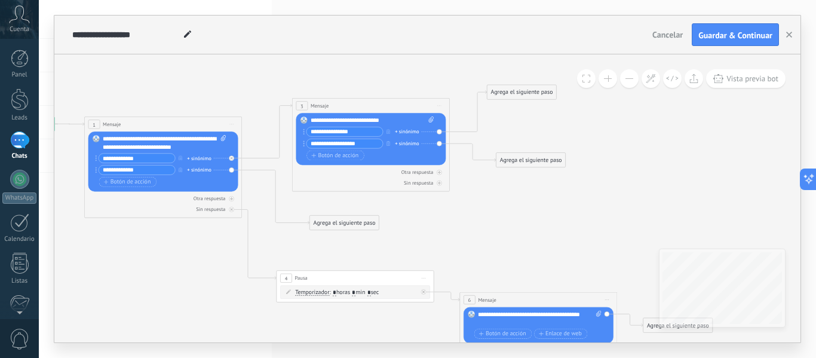
drag, startPoint x: 535, startPoint y: 137, endPoint x: 526, endPoint y: 90, distance: 48.0
click at [526, 90] on div "Agrega el siguiente paso" at bounding box center [521, 92] width 69 height 13
click at [546, 93] on div "Agrega el siguiente paso" at bounding box center [521, 92] width 69 height 13
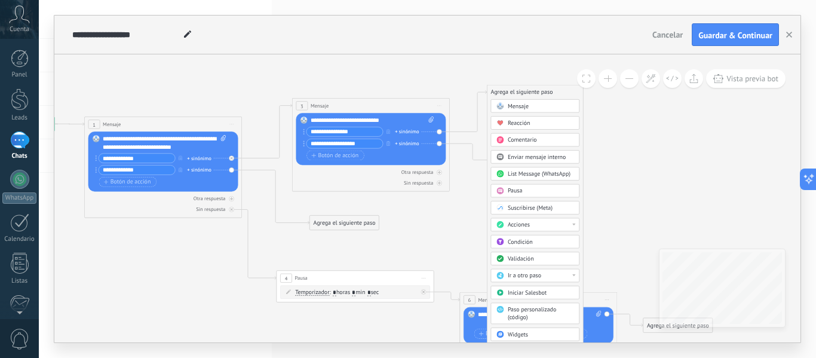
click at [545, 105] on div "Mensaje" at bounding box center [541, 106] width 66 height 8
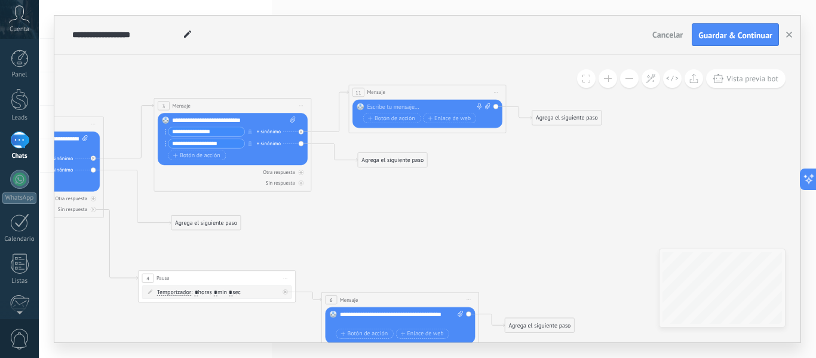
click at [404, 161] on div "Agrega el siguiente paso" at bounding box center [392, 159] width 69 height 13
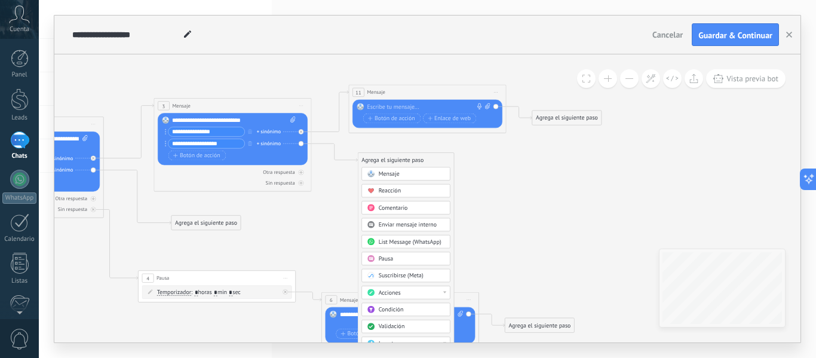
click at [408, 172] on div "Mensaje" at bounding box center [412, 174] width 66 height 8
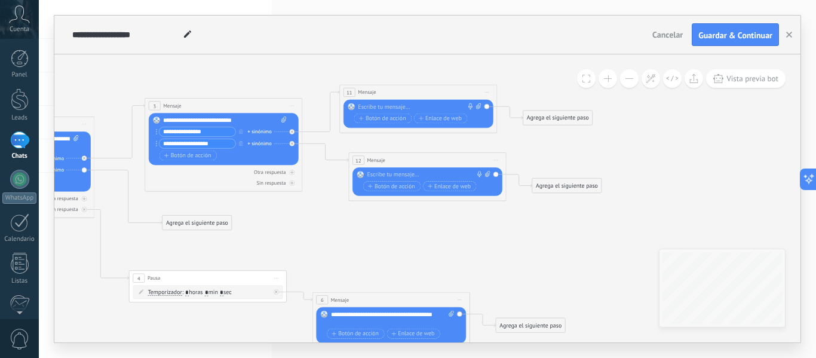
click at [402, 103] on div at bounding box center [416, 107] width 117 height 8
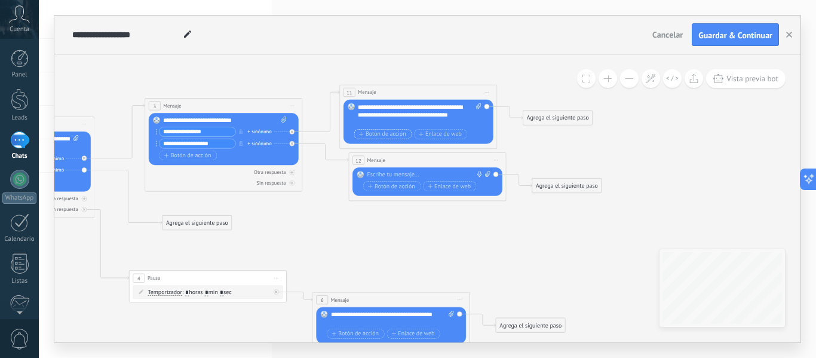
click at [401, 134] on span "Botón de acción" at bounding box center [382, 134] width 47 height 7
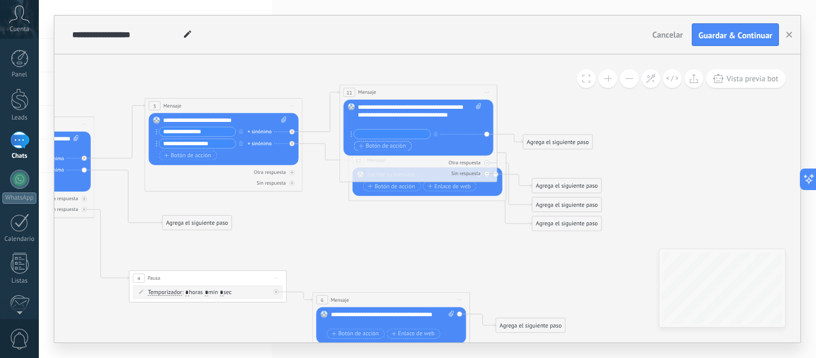
click at [398, 145] on span "Botón de acción" at bounding box center [382, 146] width 47 height 7
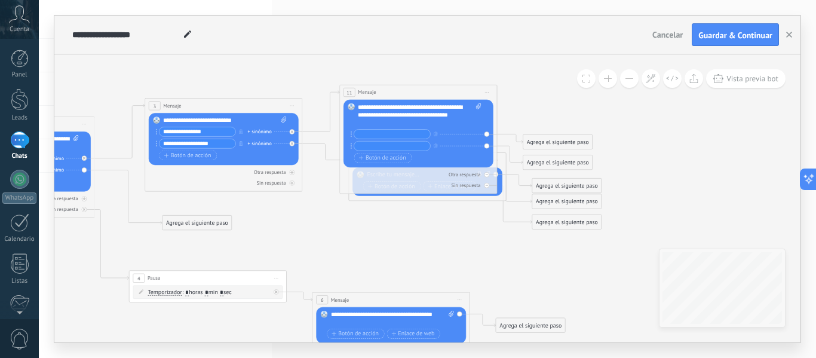
click at [403, 132] on input "text" at bounding box center [392, 134] width 76 height 9
type input "*******"
click at [406, 146] on input "text" at bounding box center [392, 146] width 76 height 9
type input "**********"
click at [425, 217] on icon at bounding box center [207, 217] width 1129 height 658
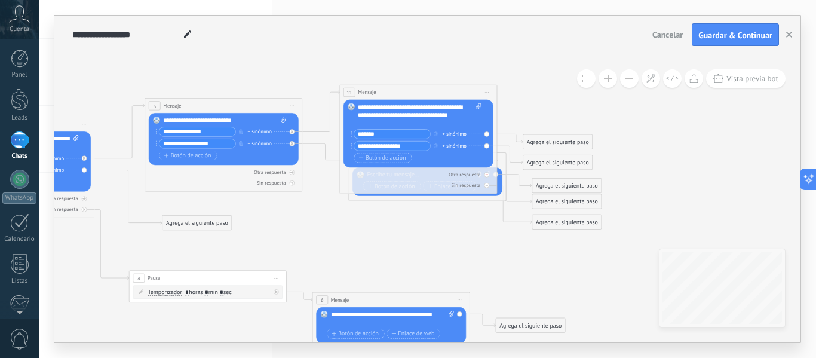
click at [0, 0] on icon at bounding box center [0, 0] width 0 height 0
click at [86, 208] on icon at bounding box center [84, 209] width 3 height 3
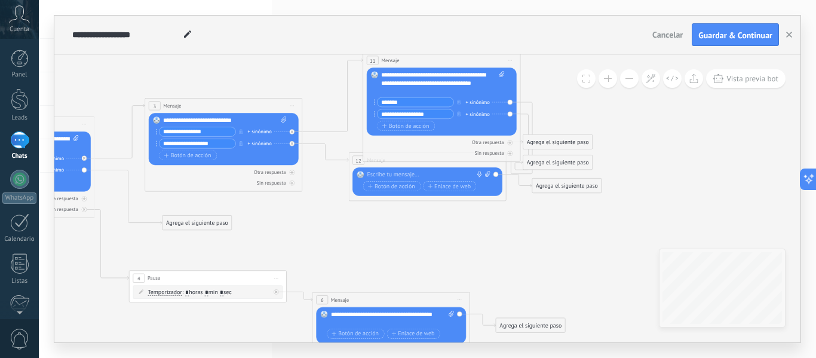
drag, startPoint x: 470, startPoint y: 95, endPoint x: 493, endPoint y: 62, distance: 39.9
click at [493, 62] on div "11 Mensaje ******* (a): Todos los contactos - canales seleccionados Todos los c…" at bounding box center [441, 60] width 157 height 14
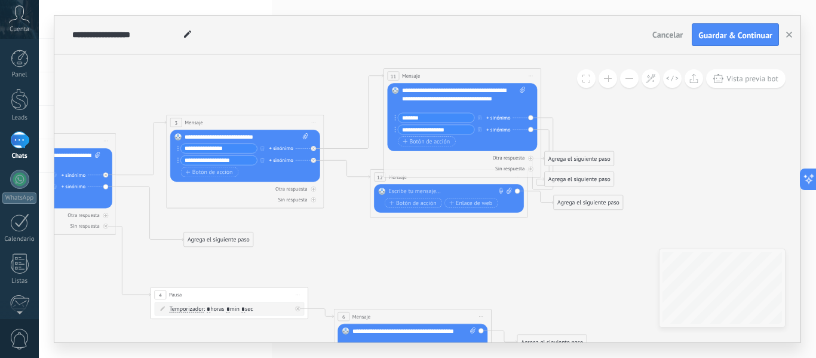
drag, startPoint x: 474, startPoint y: 202, endPoint x: 496, endPoint y: 219, distance: 27.2
click at [496, 219] on icon at bounding box center [229, 217] width 1129 height 690
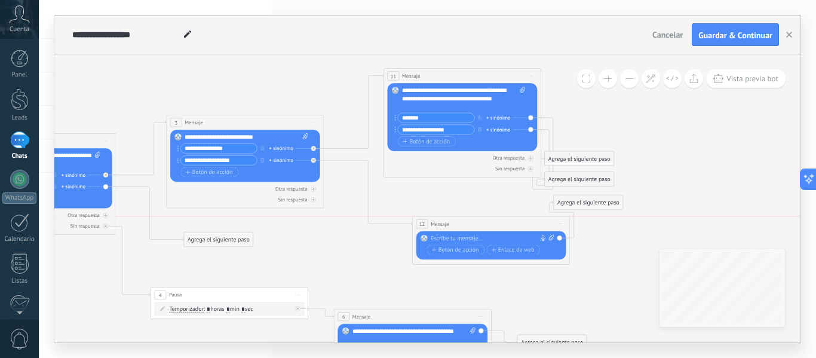
drag, startPoint x: 393, startPoint y: 180, endPoint x: 435, endPoint y: 224, distance: 60.8
click at [435, 224] on span "Mensaje" at bounding box center [440, 224] width 18 height 8
click at [590, 125] on icon at bounding box center [229, 216] width 1129 height 691
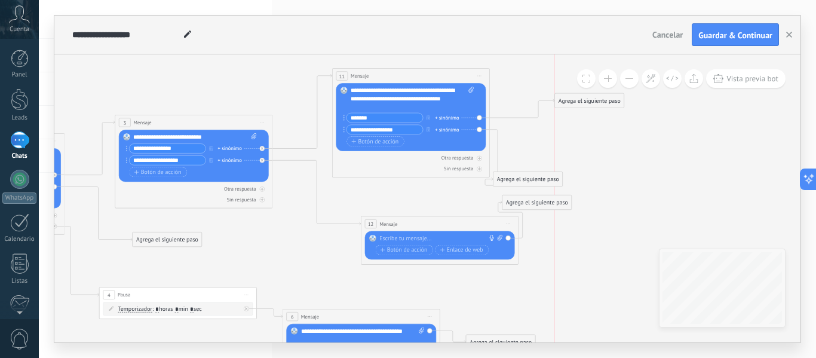
drag, startPoint x: 532, startPoint y: 160, endPoint x: 591, endPoint y: 102, distance: 82.8
click at [591, 102] on div "Agrega el siguiente paso" at bounding box center [589, 100] width 69 height 13
drag, startPoint x: 529, startPoint y: 183, endPoint x: 569, endPoint y: 167, distance: 42.6
click at [569, 167] on div "Agrega el siguiente paso" at bounding box center [567, 163] width 69 height 13
drag, startPoint x: 555, startPoint y: 207, endPoint x: 633, endPoint y: 222, distance: 79.8
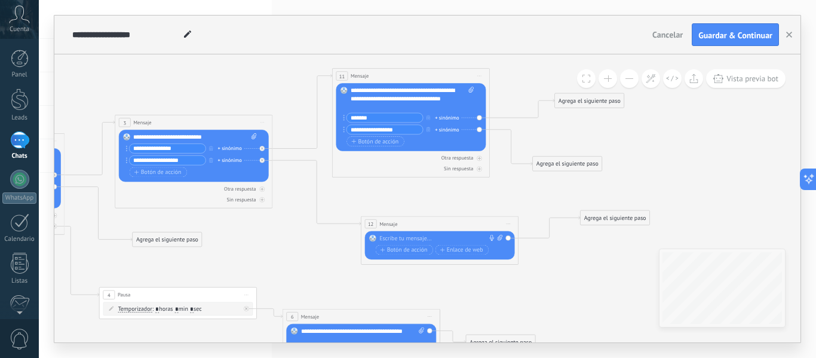
click at [633, 222] on div "Agrega el siguiente paso" at bounding box center [615, 217] width 69 height 13
click at [606, 259] on icon at bounding box center [217, 216] width 1206 height 691
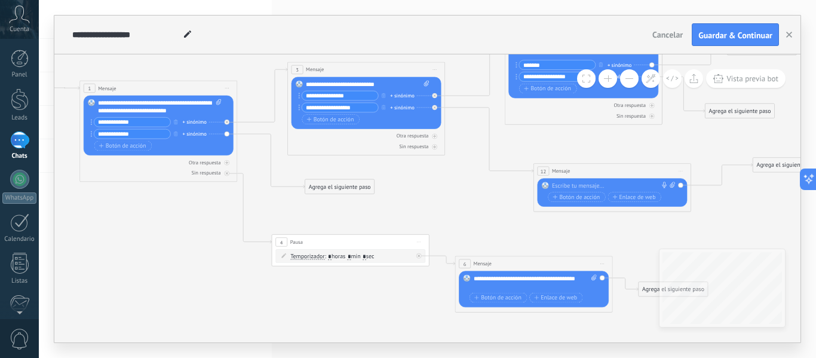
drag, startPoint x: 334, startPoint y: 263, endPoint x: 328, endPoint y: 278, distance: 15.3
drag, startPoint x: 321, startPoint y: 238, endPoint x: 225, endPoint y: 327, distance: 131.9
click at [225, 327] on div "4 Pausa ***** Iniciar vista previa aquí Cambiar nombre Duplicar [GEOGRAPHIC_DAT…" at bounding box center [253, 328] width 157 height 14
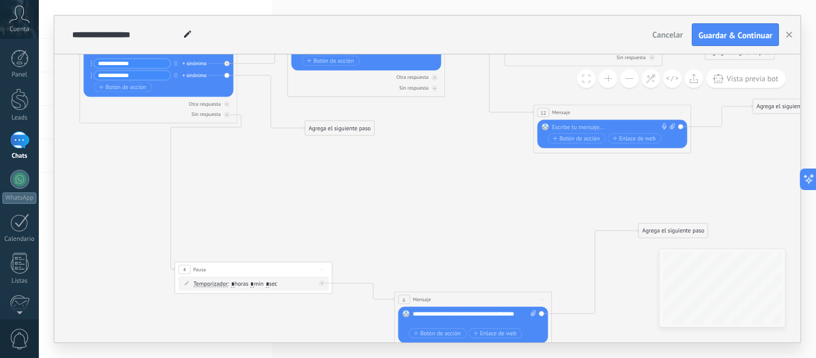
drag, startPoint x: 529, startPoint y: 204, endPoint x: 469, endPoint y: 299, distance: 112.2
click at [469, 299] on div "6 Mensaje ******* (a): Todos los contactos - canales seleccionados Todos los co…" at bounding box center [473, 299] width 157 height 14
click at [494, 186] on icon at bounding box center [389, 152] width 1206 height 785
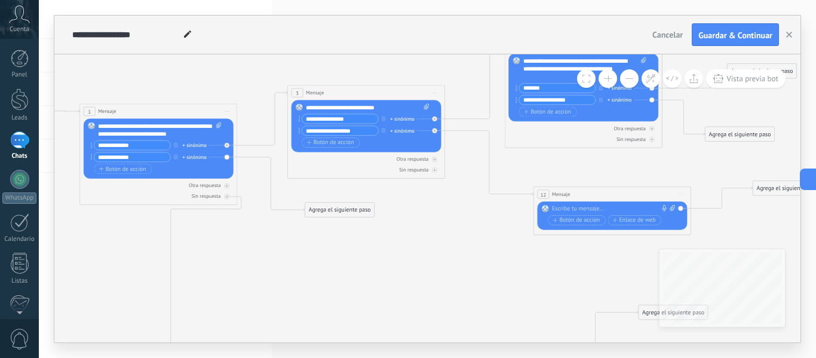
click at [490, 255] on icon at bounding box center [389, 234] width 1206 height 785
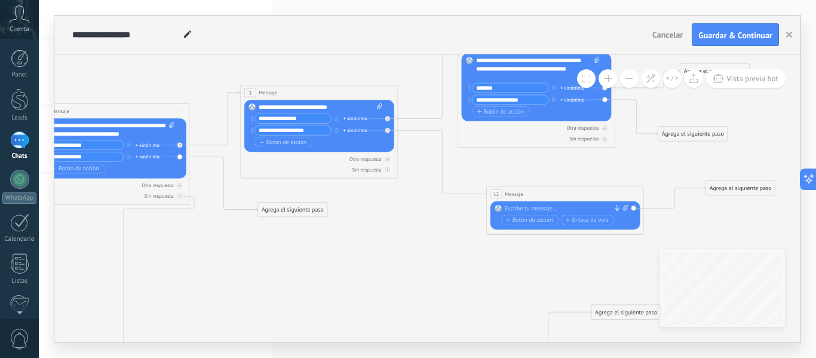
click at [529, 205] on div at bounding box center [563, 209] width 117 height 8
paste div
click at [555, 210] on div "**********" at bounding box center [567, 209] width 124 height 8
click at [543, 220] on span "Botón de acción" at bounding box center [528, 220] width 47 height 7
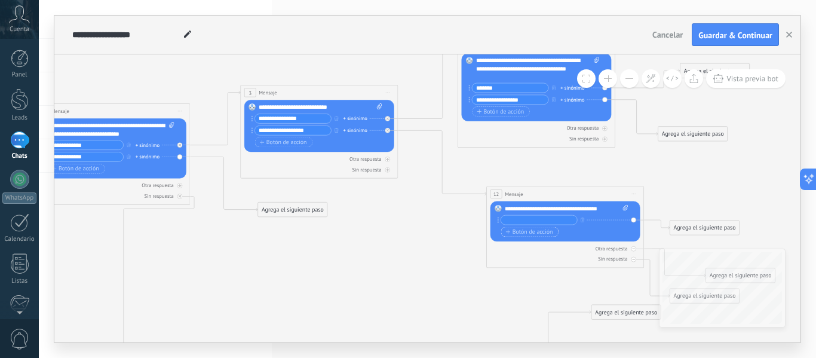
click at [542, 231] on span "Botón de acción" at bounding box center [528, 232] width 47 height 7
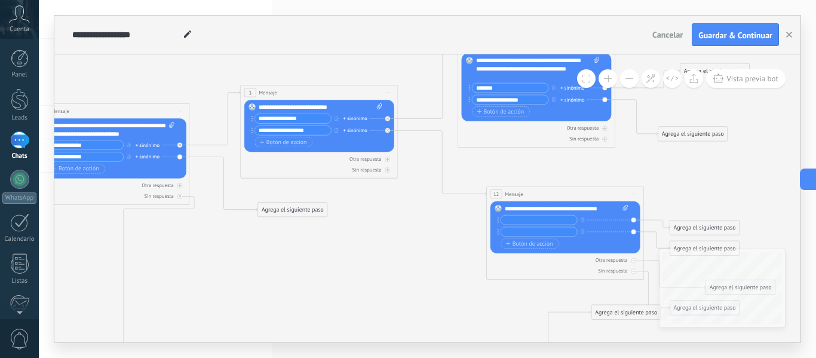
click at [543, 218] on input "text" at bounding box center [539, 220] width 76 height 9
type input "**********"
click at [543, 231] on input "text" at bounding box center [539, 231] width 76 height 9
type input "**********"
click at [543, 244] on span "Botón de acción" at bounding box center [528, 243] width 47 height 7
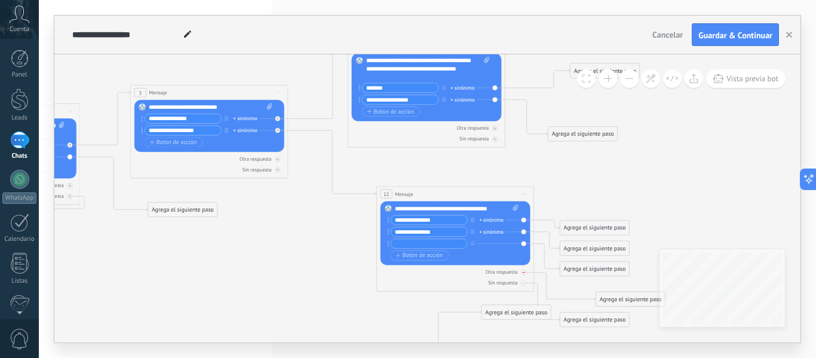
click at [525, 272] on div at bounding box center [523, 272] width 5 height 5
click at [525, 284] on div at bounding box center [523, 282] width 5 height 5
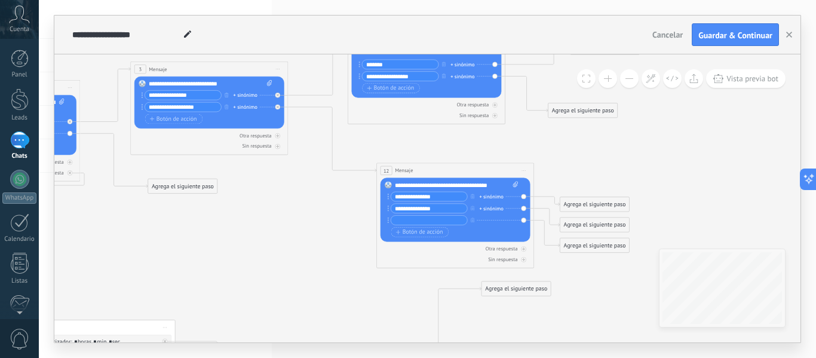
click at [449, 220] on input "text" at bounding box center [429, 220] width 76 height 9
click at [438, 210] on input "**********" at bounding box center [429, 208] width 76 height 9
click at [438, 223] on input "text" at bounding box center [429, 220] width 76 height 9
type input "**********"
click at [324, 254] on icon at bounding box center [232, 210] width 1206 height 785
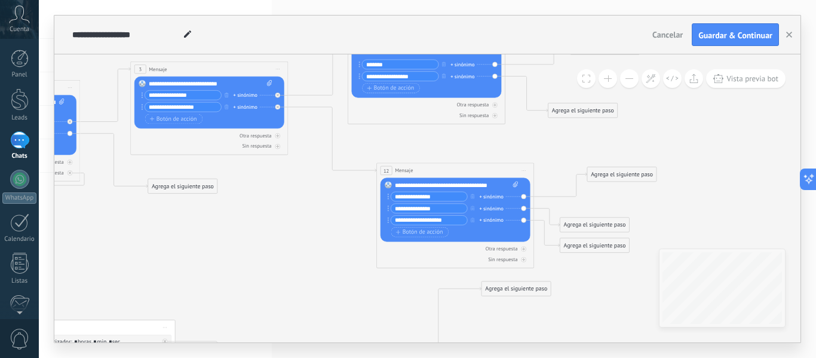
drag, startPoint x: 616, startPoint y: 202, endPoint x: 643, endPoint y: 173, distance: 39.7
click at [643, 173] on div "Agrega el siguiente paso" at bounding box center [621, 174] width 69 height 13
drag, startPoint x: 611, startPoint y: 227, endPoint x: 655, endPoint y: 228, distance: 43.6
click at [655, 228] on div "Agrega el siguiente paso" at bounding box center [635, 226] width 69 height 13
click at [670, 280] on div "**********" at bounding box center [427, 198] width 746 height 288
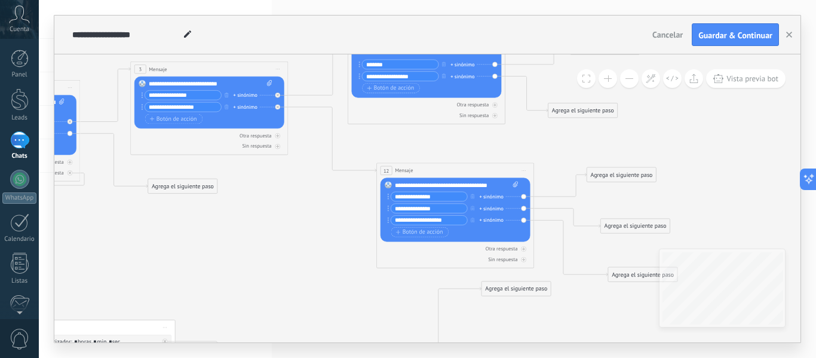
click at [750, 160] on icon at bounding box center [238, 210] width 1219 height 785
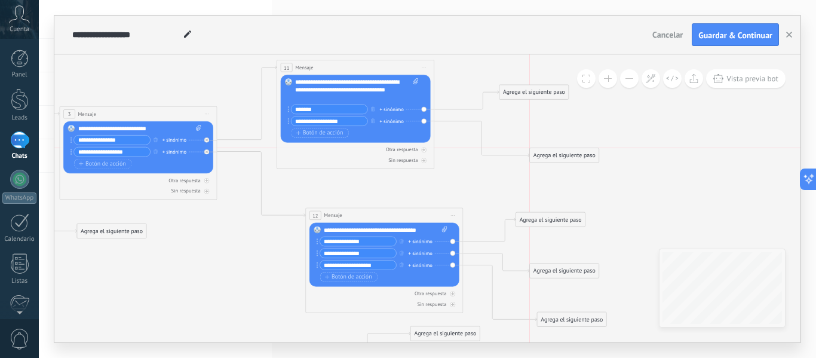
drag, startPoint x: 520, startPoint y: 154, endPoint x: 571, endPoint y: 158, distance: 50.9
click at [571, 158] on div "Agrega el siguiente paso" at bounding box center [564, 155] width 69 height 13
click at [560, 155] on div "Agrega el siguiente paso" at bounding box center [564, 155] width 69 height 13
click at [562, 167] on span "Mensaje" at bounding box center [560, 169] width 21 height 8
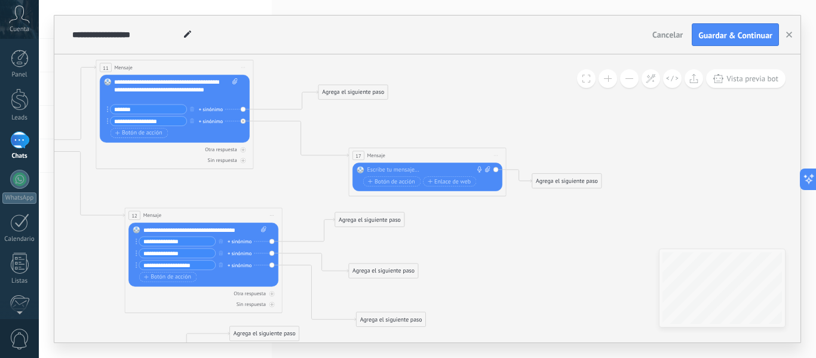
click at [437, 167] on div at bounding box center [425, 170] width 117 height 8
paste div
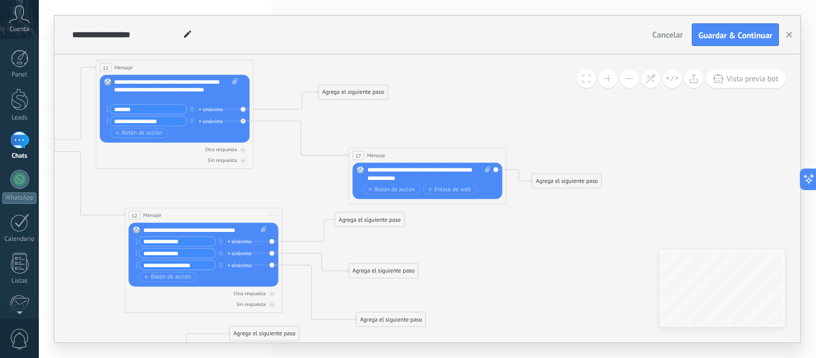
click at [461, 219] on icon at bounding box center [74, 255] width 1395 height 785
click at [571, 185] on div "Agrega el siguiente paso" at bounding box center [566, 180] width 69 height 13
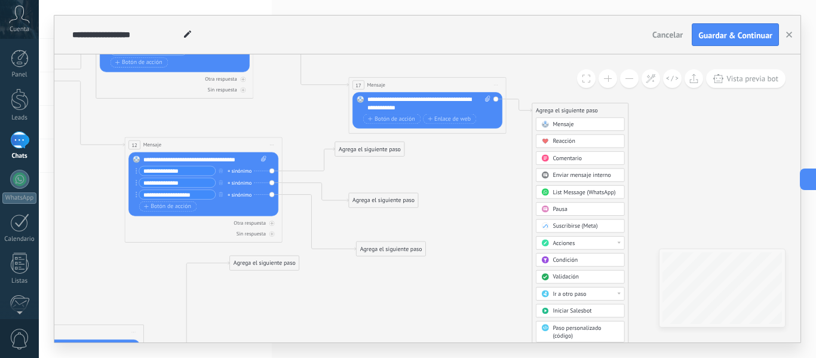
click at [614, 245] on div "Acciones" at bounding box center [585, 243] width 66 height 8
click at [694, 206] on icon at bounding box center [74, 184] width 1395 height 785
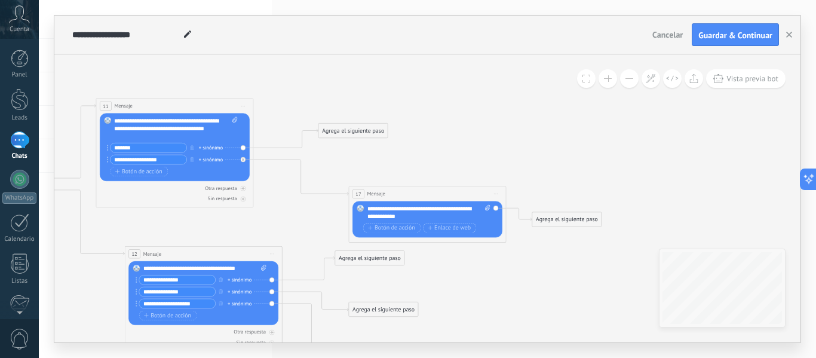
click at [361, 126] on div "Agrega el siguiente paso" at bounding box center [352, 130] width 69 height 13
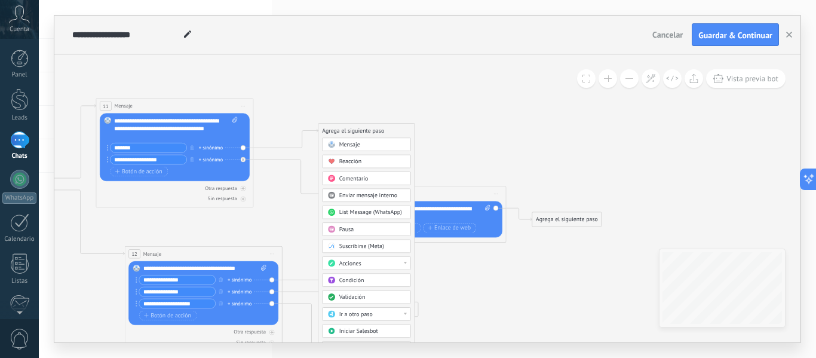
click at [378, 146] on div "Mensaje" at bounding box center [372, 145] width 66 height 8
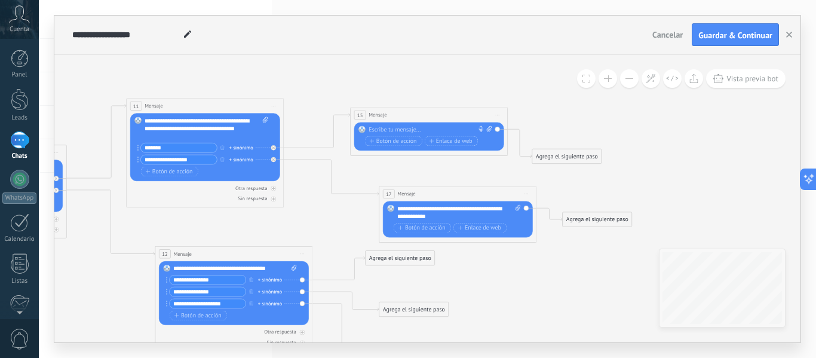
drag, startPoint x: 425, startPoint y: 124, endPoint x: 426, endPoint y: 109, distance: 15.6
click at [426, 109] on div "15 Mensaje ******* (a): Todos los contactos - canales seleccionados Todos los c…" at bounding box center [429, 115] width 157 height 14
click at [416, 127] on div at bounding box center [426, 130] width 117 height 8
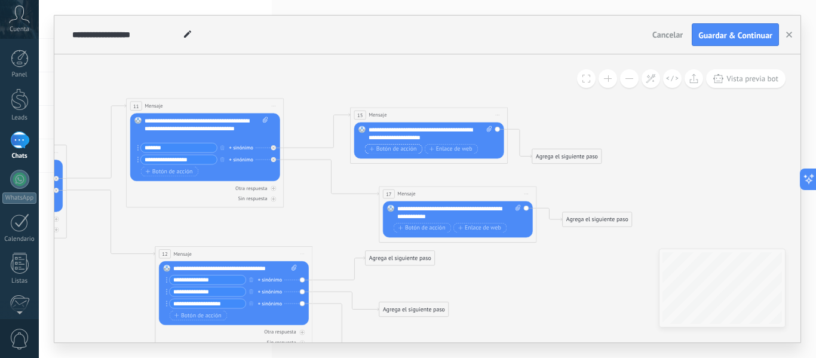
click at [401, 152] on span "Botón de acción" at bounding box center [392, 149] width 47 height 7
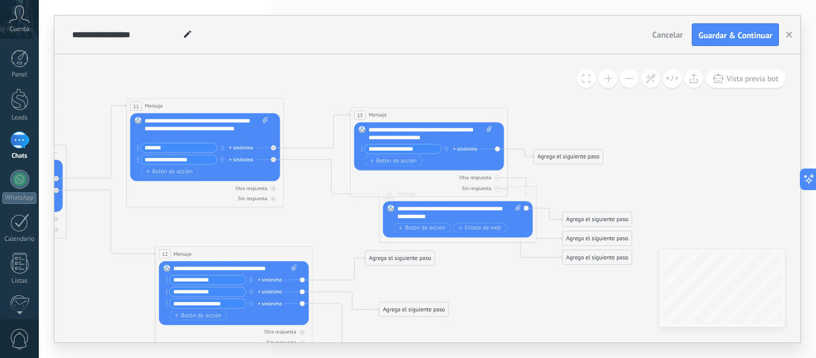
type input "**********"
click at [408, 161] on span "Botón de acción" at bounding box center [392, 161] width 47 height 7
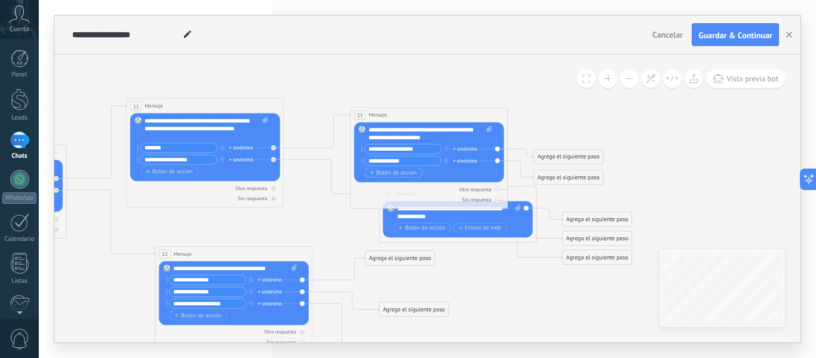
type input "**********"
click at [409, 171] on span "Botón de acción" at bounding box center [392, 173] width 47 height 7
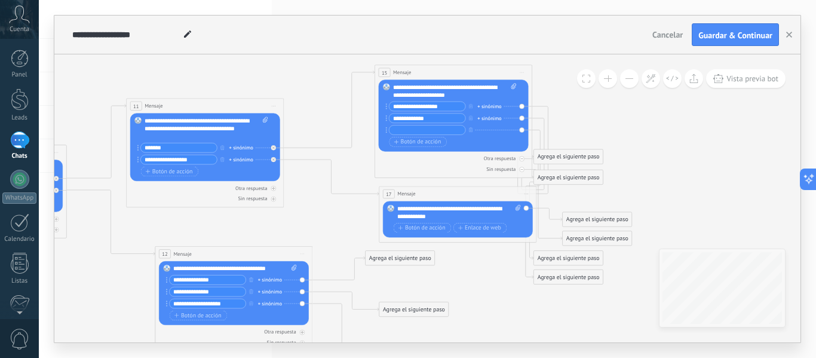
drag, startPoint x: 465, startPoint y: 112, endPoint x: 489, endPoint y: 70, distance: 49.0
click at [489, 70] on div "15 Mensaje ******* (a): Todos los contactos - canales seleccionados Todos los c…" at bounding box center [453, 72] width 157 height 14
click at [441, 131] on input "text" at bounding box center [427, 129] width 76 height 9
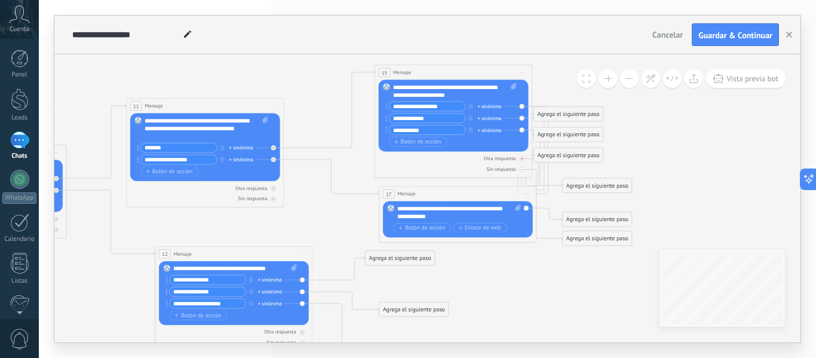
type input "**********"
click at [519, 159] on div at bounding box center [521, 158] width 5 height 5
click at [519, 169] on div at bounding box center [521, 169] width 5 height 5
drag, startPoint x: 590, startPoint y: 116, endPoint x: 631, endPoint y: 71, distance: 60.9
click at [631, 71] on div "**********" at bounding box center [427, 198] width 746 height 288
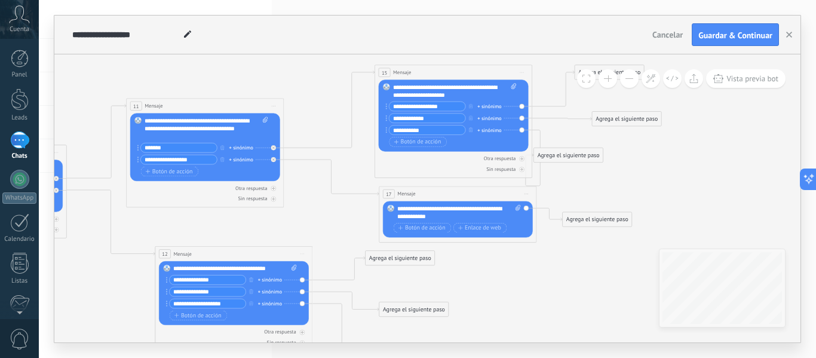
drag, startPoint x: 598, startPoint y: 134, endPoint x: 656, endPoint y: 118, distance: 60.6
click at [656, 118] on div "Agrega el siguiente paso" at bounding box center [626, 118] width 69 height 13
drag, startPoint x: 600, startPoint y: 152, endPoint x: 658, endPoint y: 158, distance: 57.7
click at [658, 158] on div "Agrega el siguiente paso" at bounding box center [626, 162] width 69 height 13
click at [686, 180] on icon at bounding box center [120, 276] width 1424 height 819
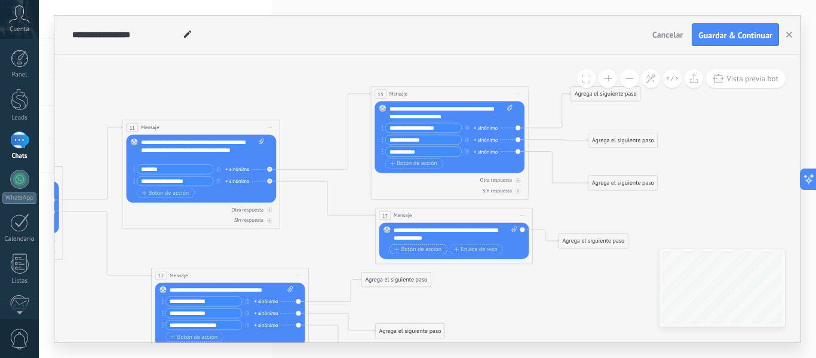
click at [431, 248] on span "Botón de acción" at bounding box center [417, 249] width 47 height 7
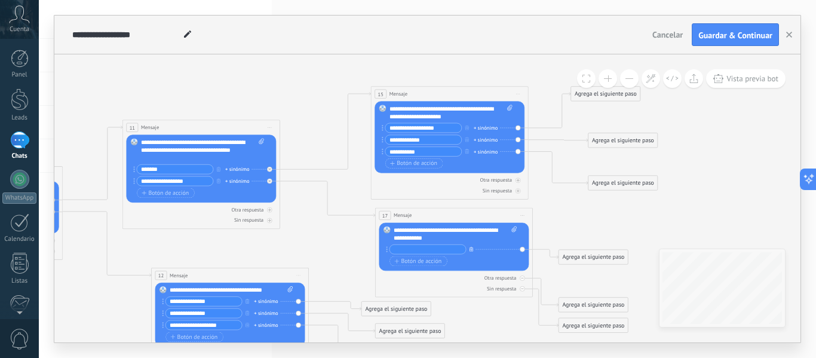
click at [469, 251] on icon "button" at bounding box center [471, 249] width 4 height 5
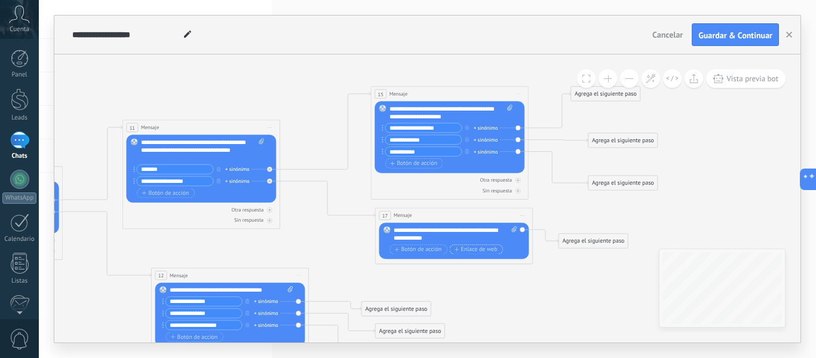
click at [469, 251] on span "Enlace de web" at bounding box center [475, 249] width 43 height 7
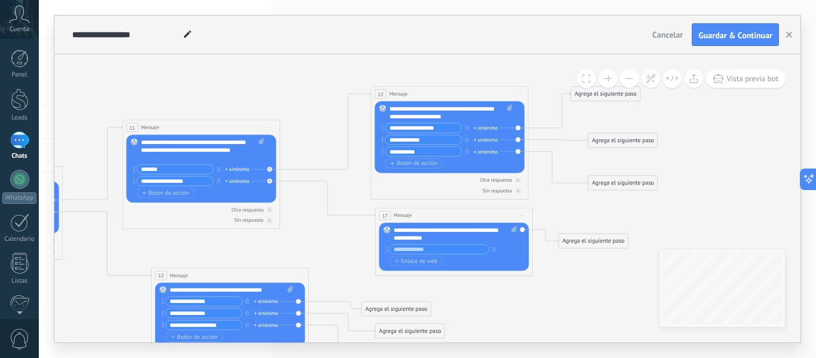
click at [472, 296] on icon at bounding box center [116, 270] width 1424 height 763
click at [495, 249] on icon "button" at bounding box center [494, 249] width 4 height 5
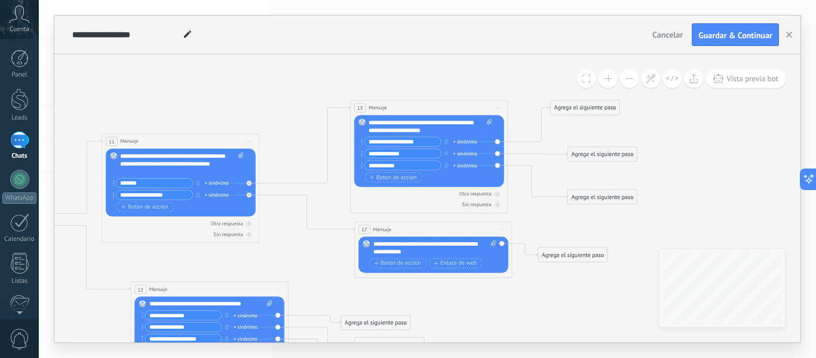
click at [581, 109] on div "Agrega el siguiente paso" at bounding box center [585, 108] width 69 height 13
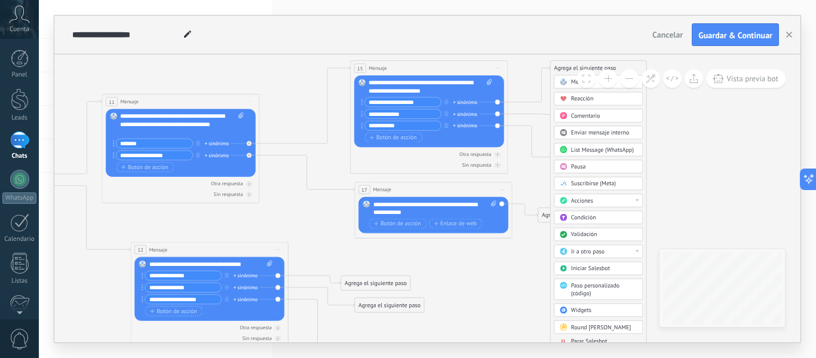
click at [613, 252] on div "Ir a otro paso" at bounding box center [604, 252] width 66 height 8
click at [683, 228] on icon at bounding box center [95, 244] width 1424 height 763
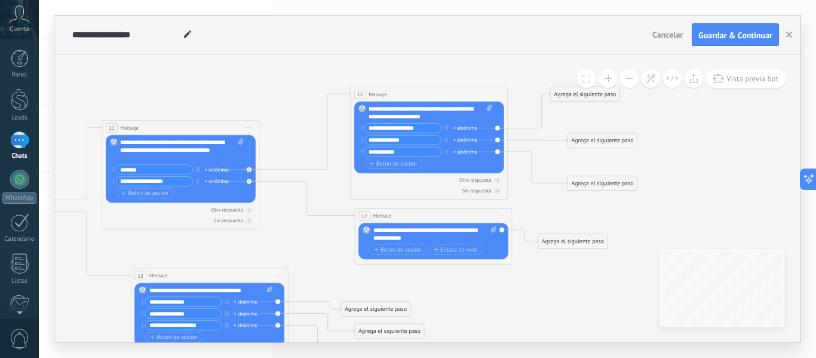
click at [577, 98] on div "Agrega el siguiente paso" at bounding box center [585, 94] width 69 height 13
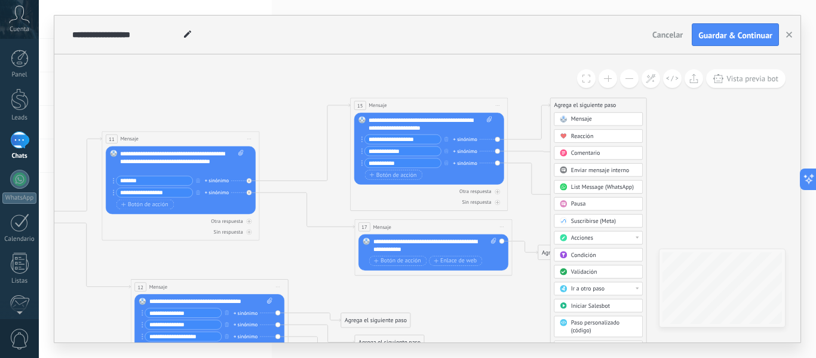
click at [703, 186] on icon at bounding box center [95, 282] width 1424 height 763
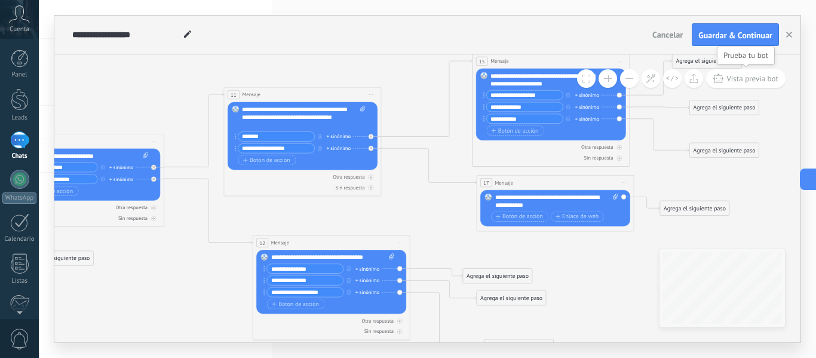
drag, startPoint x: 754, startPoint y: 75, endPoint x: 784, endPoint y: 84, distance: 31.4
drag, startPoint x: 784, startPoint y: 84, endPoint x: 778, endPoint y: 77, distance: 9.0
click at [778, 77] on button "Vista previa bot" at bounding box center [745, 78] width 79 height 19
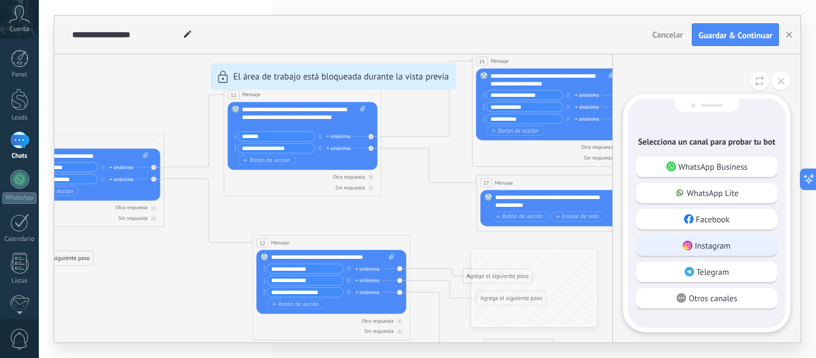
click at [750, 244] on div "Instagram" at bounding box center [706, 245] width 141 height 20
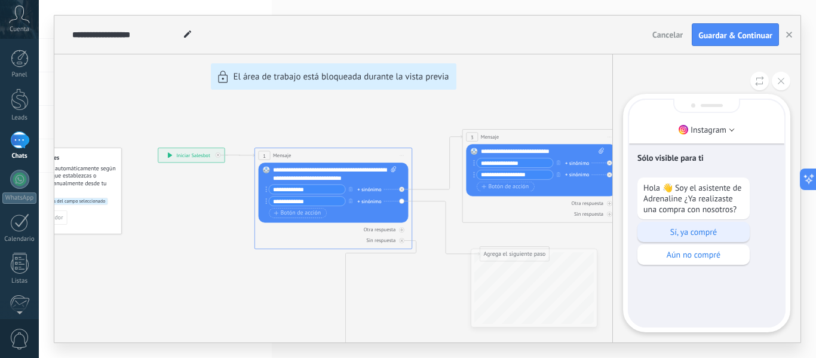
click at [730, 233] on p "Sí, ya compré" at bounding box center [693, 231] width 100 height 11
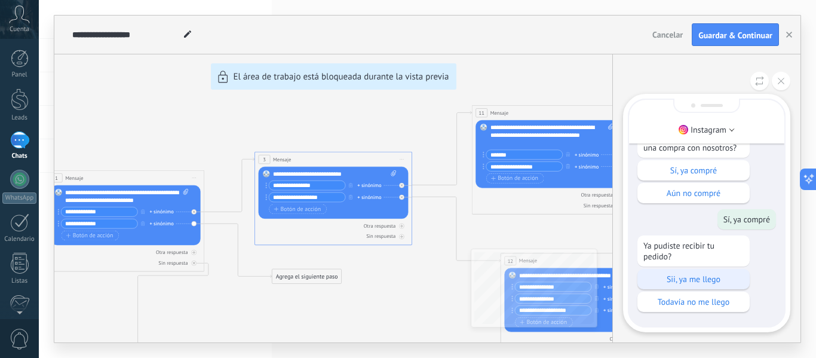
click at [724, 281] on p "Sii, ya me llego" at bounding box center [693, 279] width 100 height 11
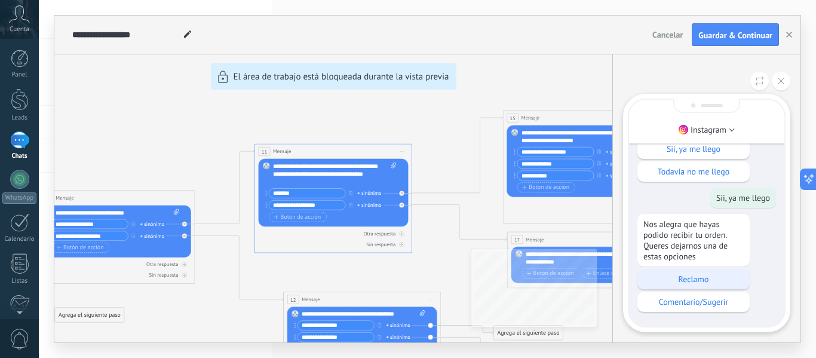
click at [726, 288] on div "Reclamo" at bounding box center [693, 279] width 112 height 20
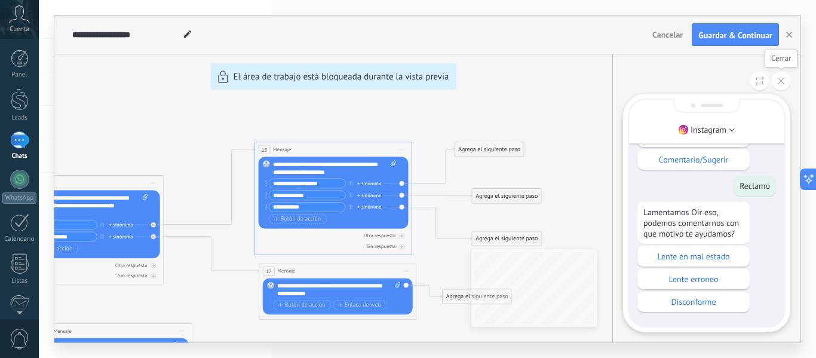
drag, startPoint x: 778, startPoint y: 88, endPoint x: 782, endPoint y: 74, distance: 14.4
click at [782, 74] on button at bounding box center [781, 81] width 19 height 19
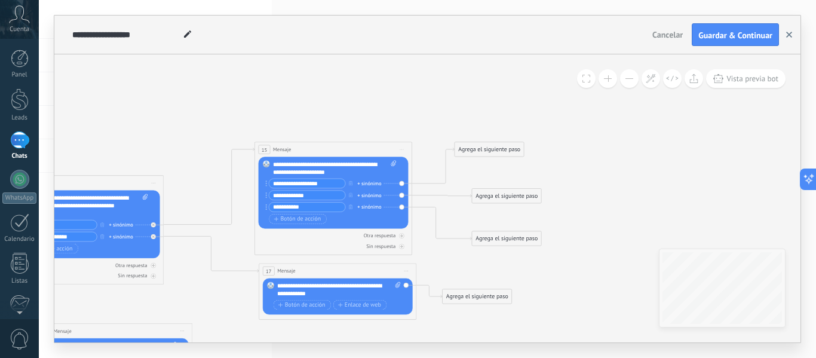
drag, startPoint x: 787, startPoint y: 35, endPoint x: 726, endPoint y: 167, distance: 145.1
click at [726, 167] on div "**********" at bounding box center [427, 179] width 746 height 327
click at [726, 167] on div "**********" at bounding box center [427, 198] width 746 height 288
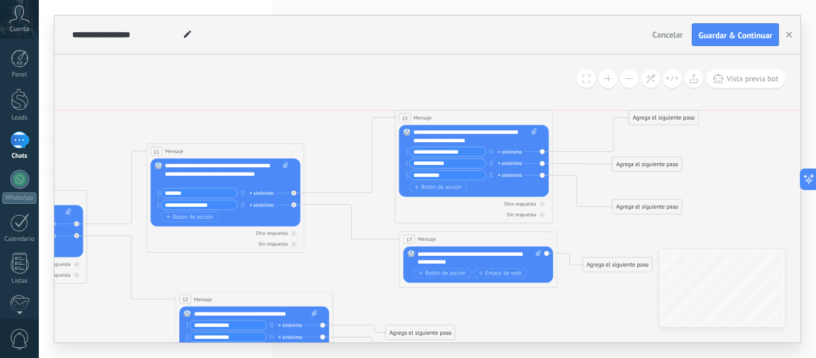
drag, startPoint x: 612, startPoint y: 121, endPoint x: 646, endPoint y: 121, distance: 34.0
click at [646, 121] on div "Agrega el siguiente paso" at bounding box center [663, 117] width 69 height 13
drag, startPoint x: 636, startPoint y: 206, endPoint x: 654, endPoint y: 207, distance: 17.9
click at [654, 207] on div "Agrega el siguiente paso" at bounding box center [663, 207] width 69 height 13
click at [662, 172] on icon at bounding box center [148, 294] width 1441 height 763
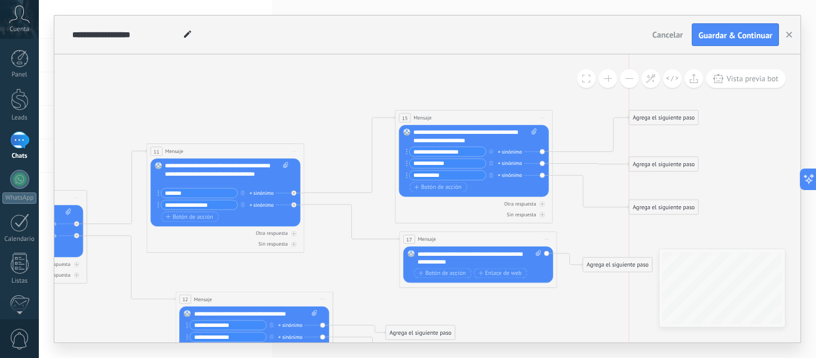
drag, startPoint x: 662, startPoint y: 169, endPoint x: 680, endPoint y: 169, distance: 18.5
click at [680, 169] on div "Agrega el siguiente paso" at bounding box center [663, 164] width 69 height 13
click at [731, 175] on icon at bounding box center [148, 294] width 1441 height 763
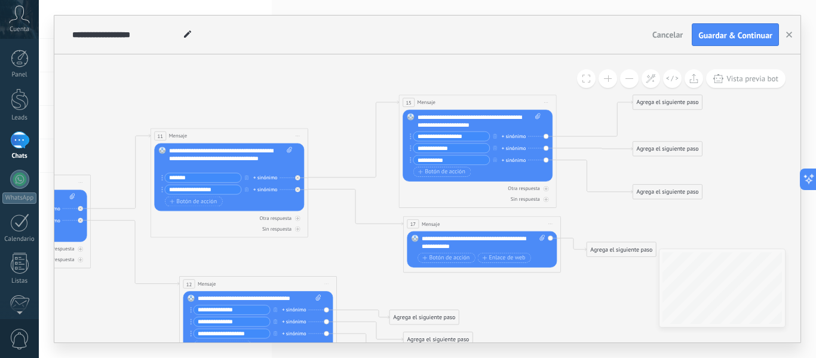
click at [456, 119] on div "**********" at bounding box center [479, 121] width 124 height 16
click at [493, 79] on icon at bounding box center [152, 278] width 1441 height 763
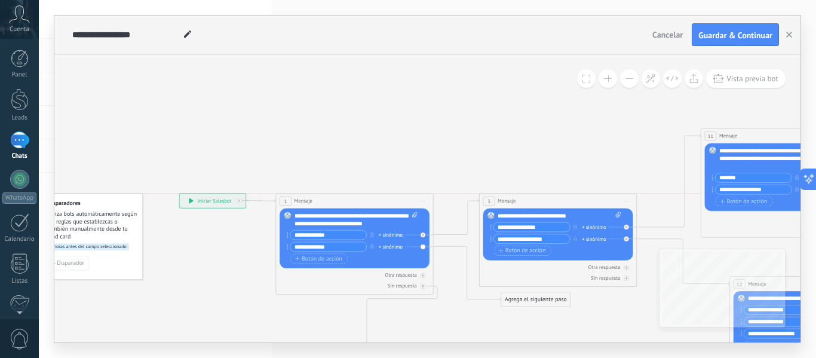
drag, startPoint x: 545, startPoint y: 183, endPoint x: 540, endPoint y: 203, distance: 20.1
click at [540, 203] on div "3 Mensaje ******* (a): Todos los contactos - canales seleccionados Todos los co…" at bounding box center [558, 201] width 157 height 14
click at [549, 136] on icon at bounding box center [702, 279] width 1441 height 764
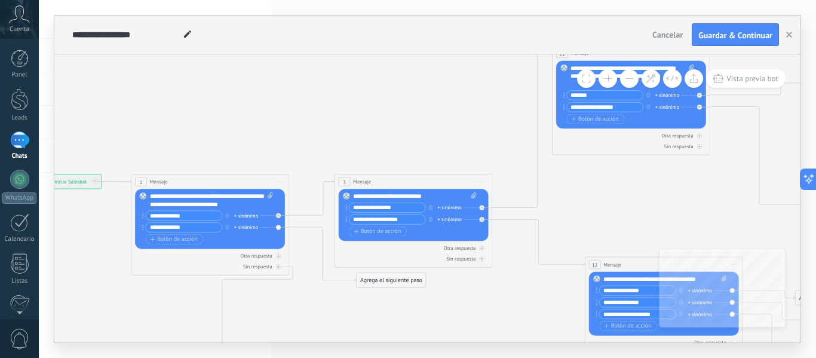
drag, startPoint x: 649, startPoint y: 113, endPoint x: 647, endPoint y: 51, distance: 62.7
click at [647, 51] on div "**********" at bounding box center [427, 179] width 746 height 327
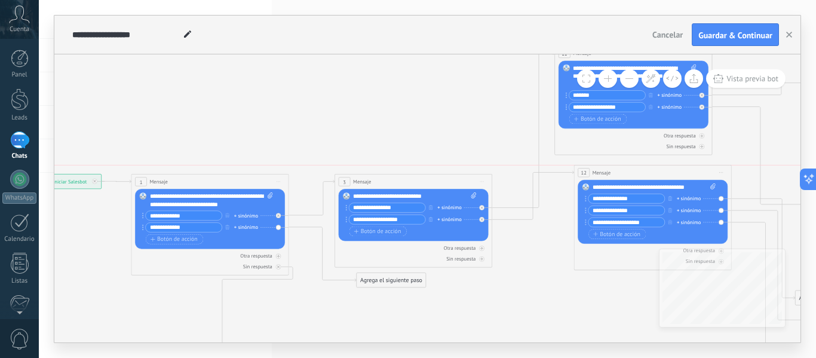
drag, startPoint x: 644, startPoint y: 265, endPoint x: 634, endPoint y: 173, distance: 93.2
click at [634, 173] on div "12 Mensaje ******* (a): Todos los contactos - canales seleccionados Todos los c…" at bounding box center [652, 172] width 157 height 14
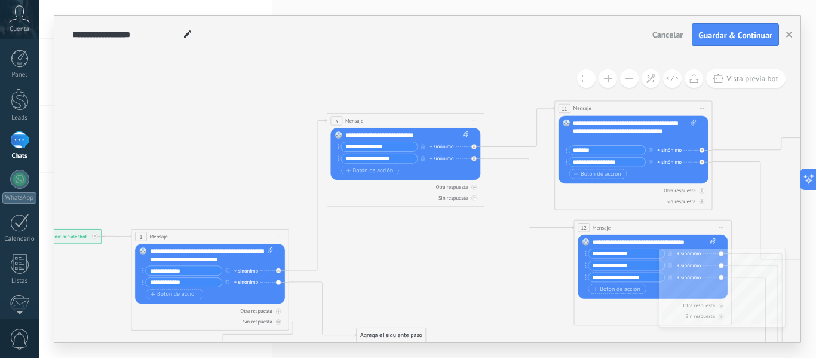
drag, startPoint x: 454, startPoint y: 233, endPoint x: 447, endPoint y: 117, distance: 116.1
click at [447, 117] on div "3 Mensaje ******* (a): Todos los contactos - canales seleccionados Todos los co…" at bounding box center [405, 120] width 157 height 14
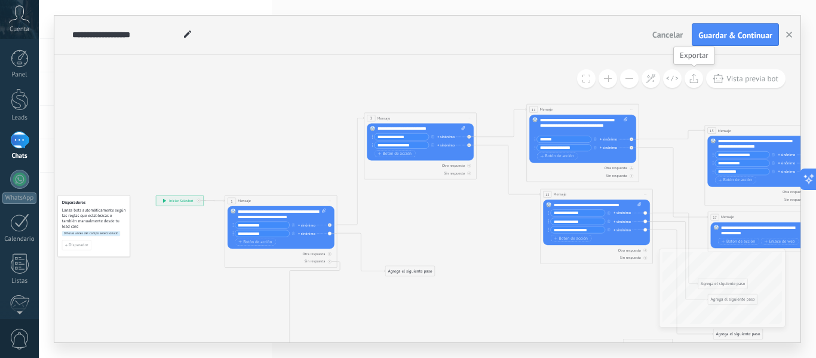
click at [690, 78] on icon at bounding box center [693, 78] width 9 height 10
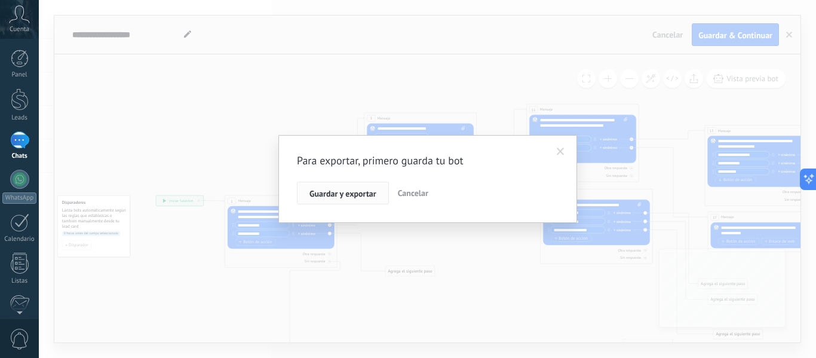
click at [365, 196] on span "Guardar y exportar" at bounding box center [342, 193] width 67 height 8
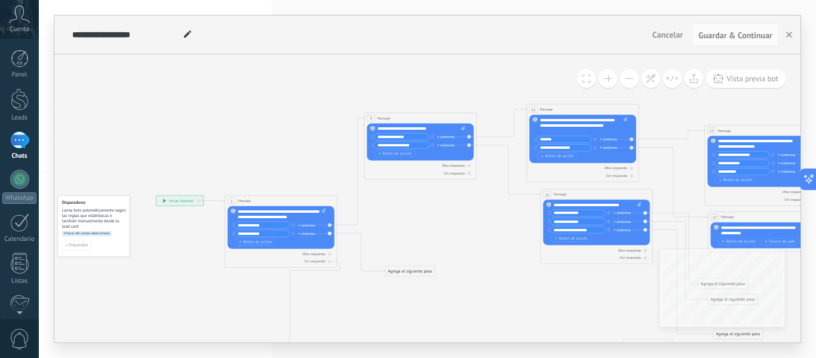
click at [590, 45] on div "**********" at bounding box center [358, 35] width 578 height 38
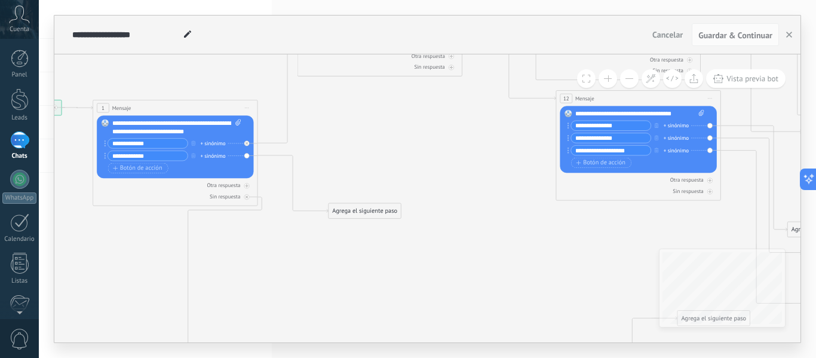
click at [378, 212] on div "Agrega el siguiente paso" at bounding box center [364, 211] width 72 height 14
click at [360, 226] on span "Mensaje" at bounding box center [361, 226] width 22 height 8
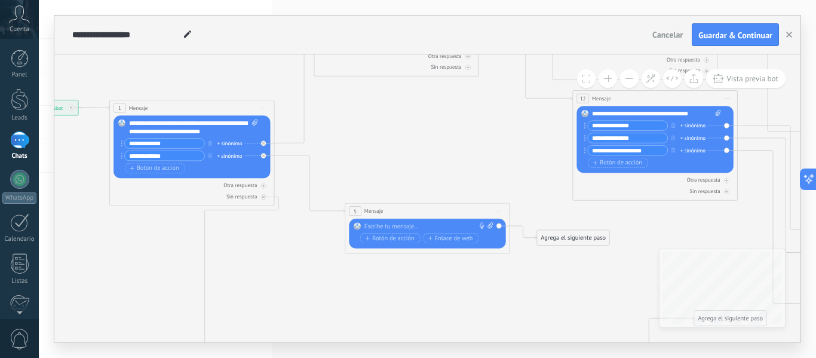
click at [418, 228] on div at bounding box center [425, 226] width 122 height 8
paste div
click at [409, 242] on button "Botón de acción" at bounding box center [390, 238] width 60 height 10
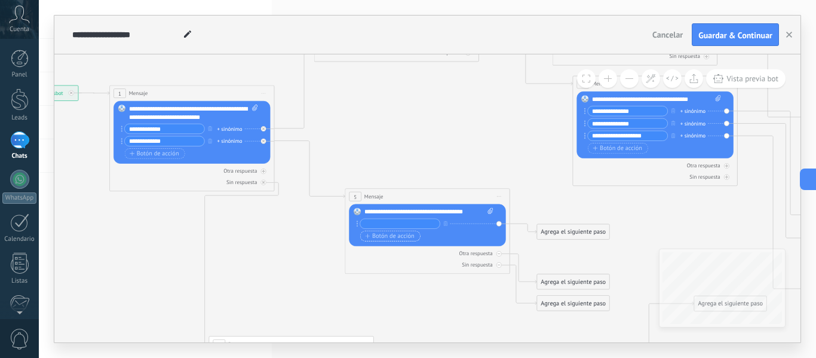
click at [407, 239] on span "Botón de acción" at bounding box center [390, 235] width 50 height 7
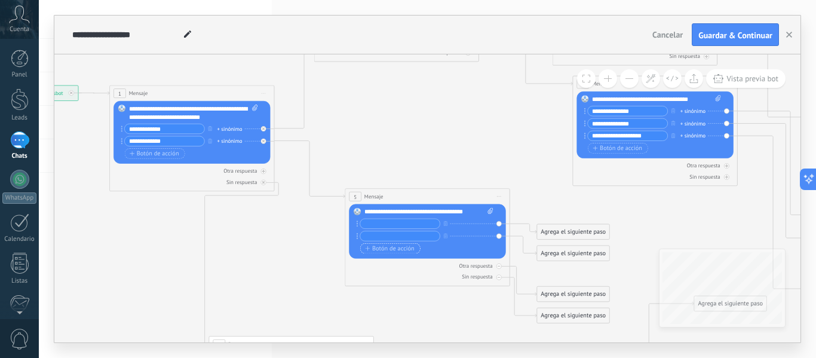
click at [406, 249] on span "Botón de acción" at bounding box center [390, 248] width 50 height 7
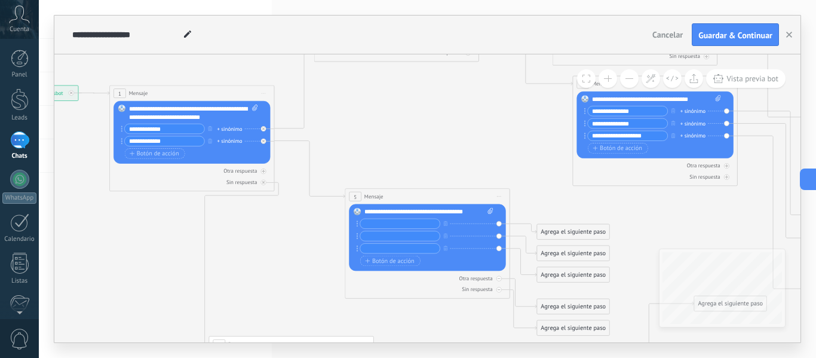
click at [397, 221] on input "text" at bounding box center [399, 224] width 79 height 10
paste input "**********"
type input "**********"
click at [415, 234] on input "text" at bounding box center [399, 236] width 79 height 10
type input "*"
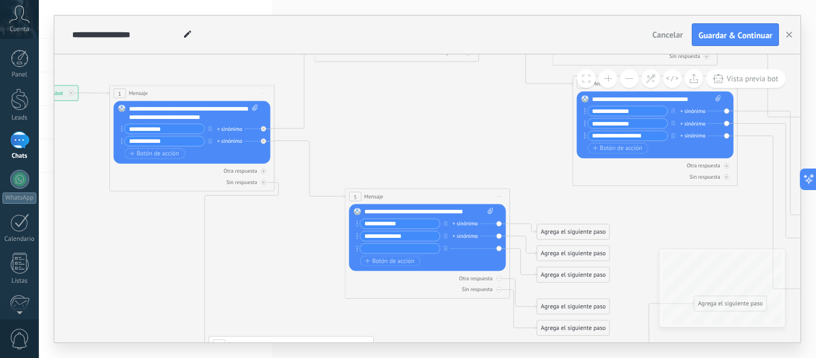
type input "**********"
click at [428, 252] on input "text" at bounding box center [399, 249] width 79 height 10
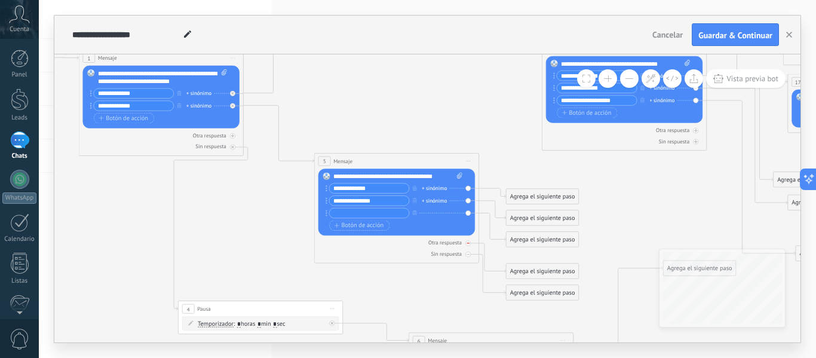
click at [0, 0] on icon at bounding box center [0, 0] width 0 height 0
click at [674, 23] on icon at bounding box center [676, 21] width 4 height 4
click at [398, 214] on input "text" at bounding box center [368, 213] width 79 height 10
type input "*"
type input "**********"
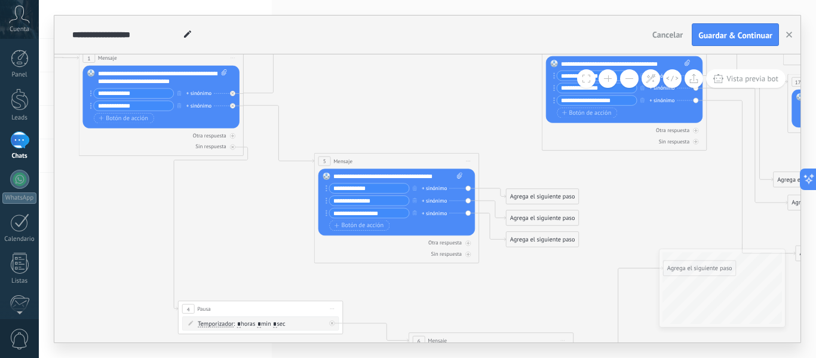
click at [347, 121] on icon at bounding box center [524, 154] width 1507 height 888
